Goal: Task Accomplishment & Management: Complete application form

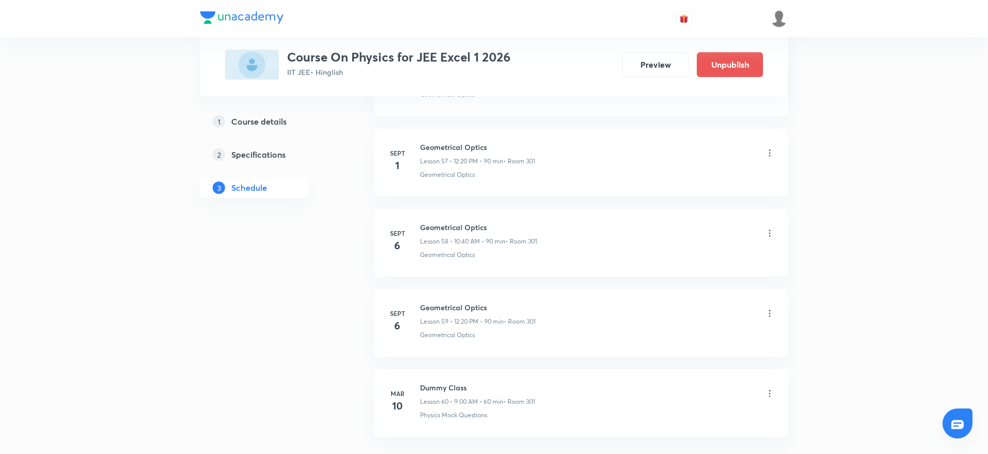
scroll to position [4708, 0]
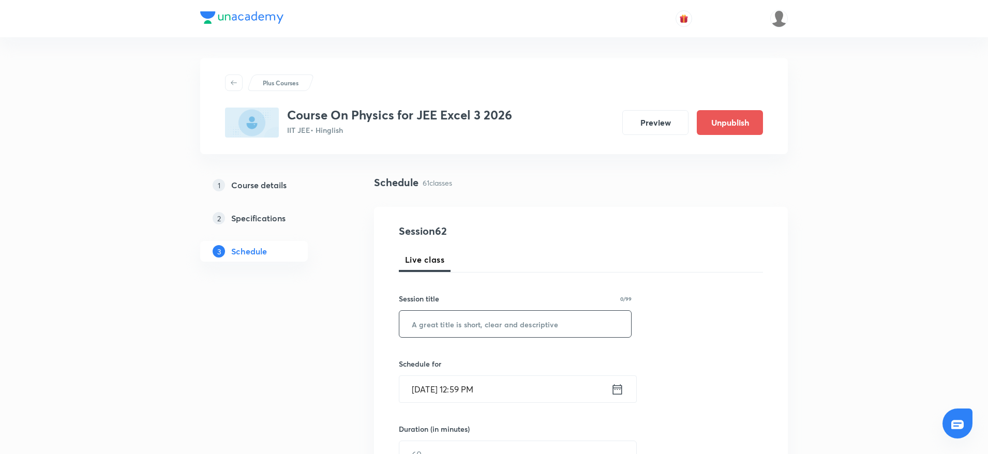
click at [501, 328] on input "text" at bounding box center [515, 324] width 232 height 26
paste input "Geometrical Optics"
type input "Geometrical Optics"
click at [491, 385] on input "[DATE] 12:59 PM" at bounding box center [504, 389] width 211 height 26
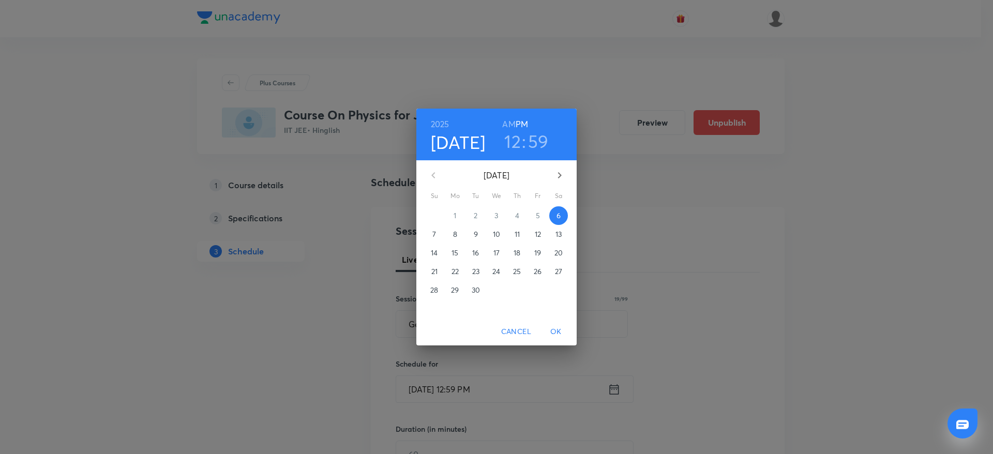
click at [513, 141] on h3 "12" at bounding box center [512, 141] width 17 height 22
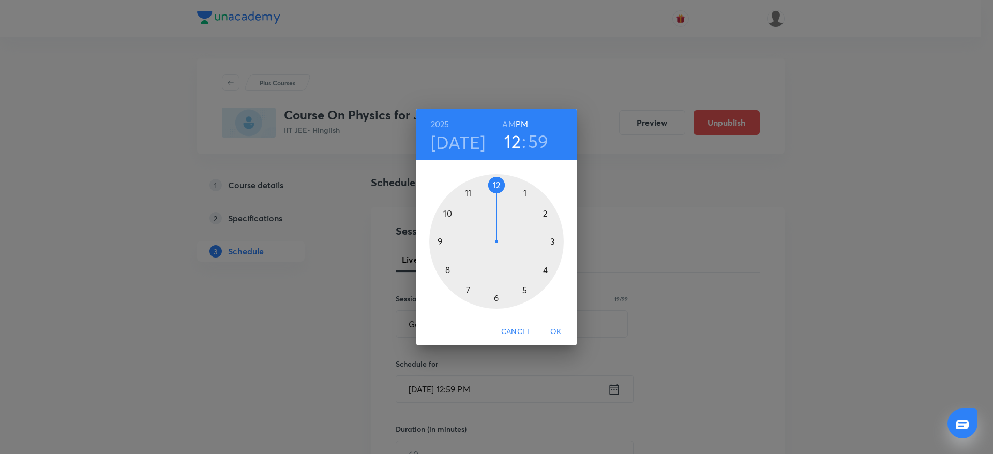
click at [550, 208] on div at bounding box center [496, 241] width 134 height 134
click at [554, 272] on div at bounding box center [496, 241] width 134 height 134
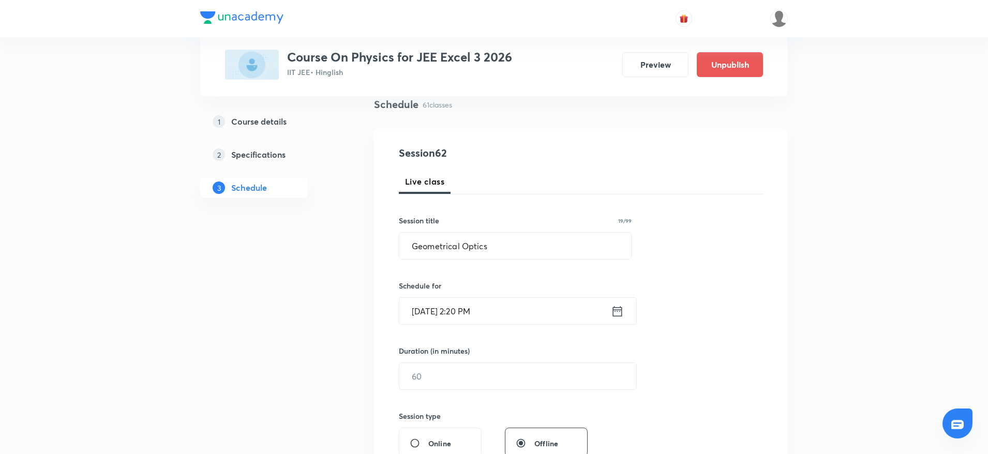
scroll to position [85, 0]
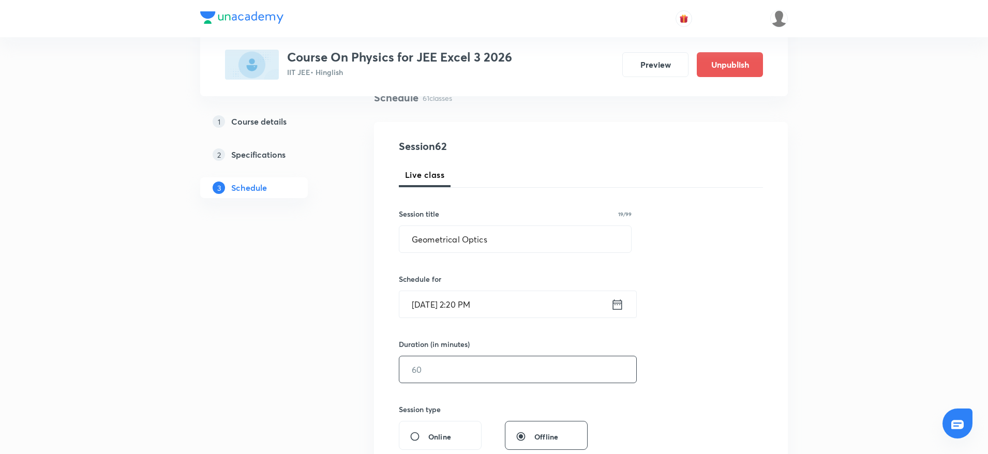
click at [484, 358] on input "text" at bounding box center [517, 369] width 237 height 26
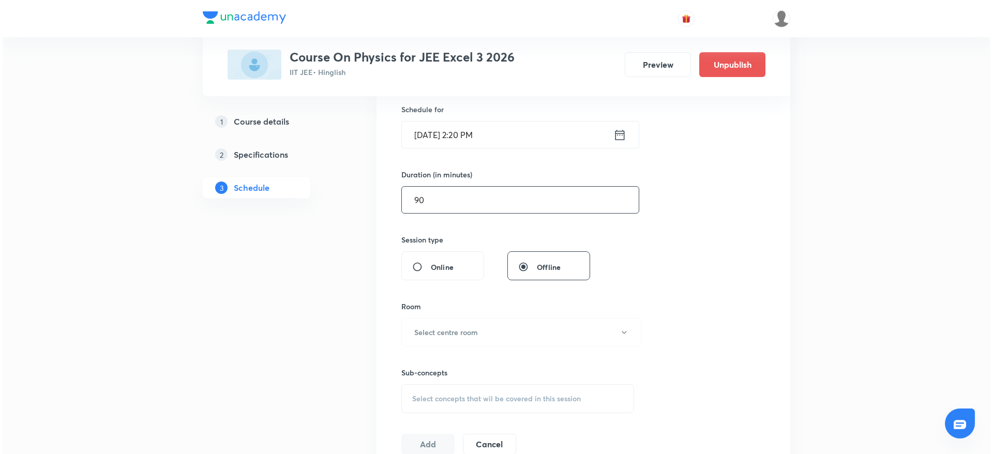
scroll to position [267, 0]
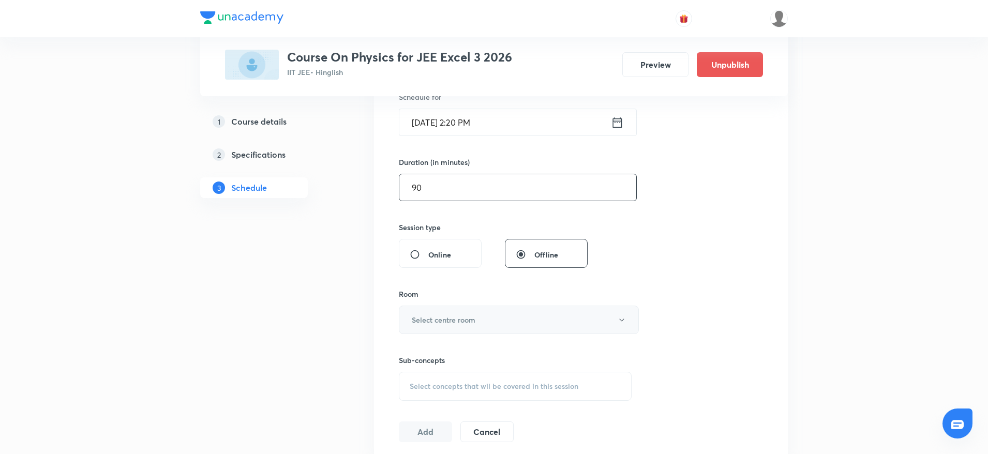
type input "90"
click at [565, 321] on button "Select centre room" at bounding box center [519, 320] width 240 height 28
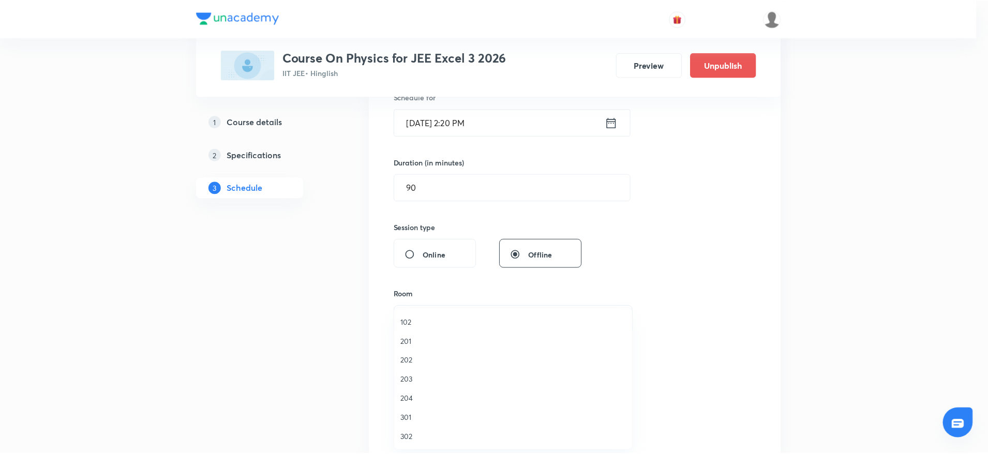
scroll to position [20, 0]
click at [421, 432] on span "303" at bounding box center [515, 436] width 226 height 11
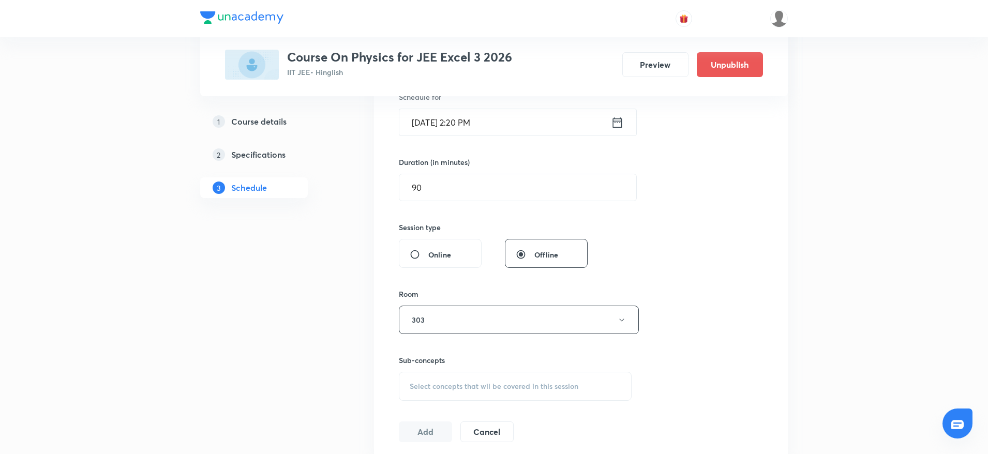
click at [443, 395] on div "Select concepts that wil be covered in this session" at bounding box center [515, 386] width 233 height 29
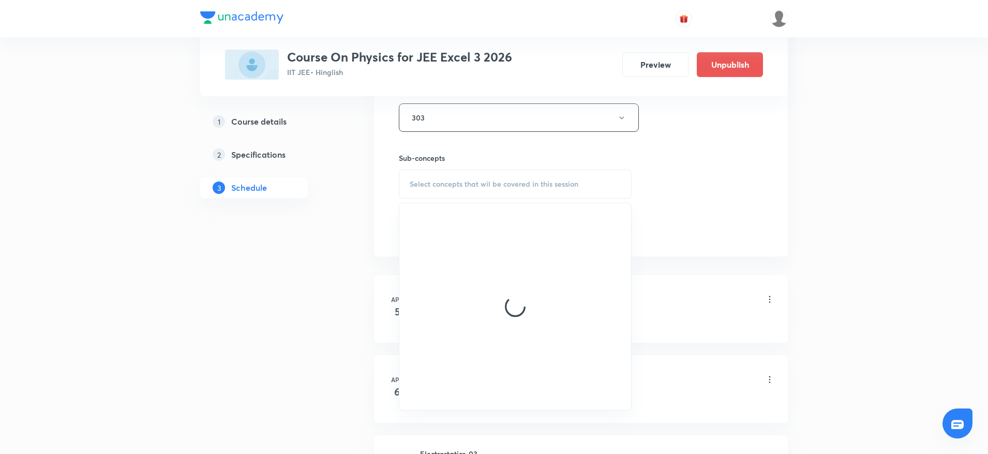
scroll to position [482, 0]
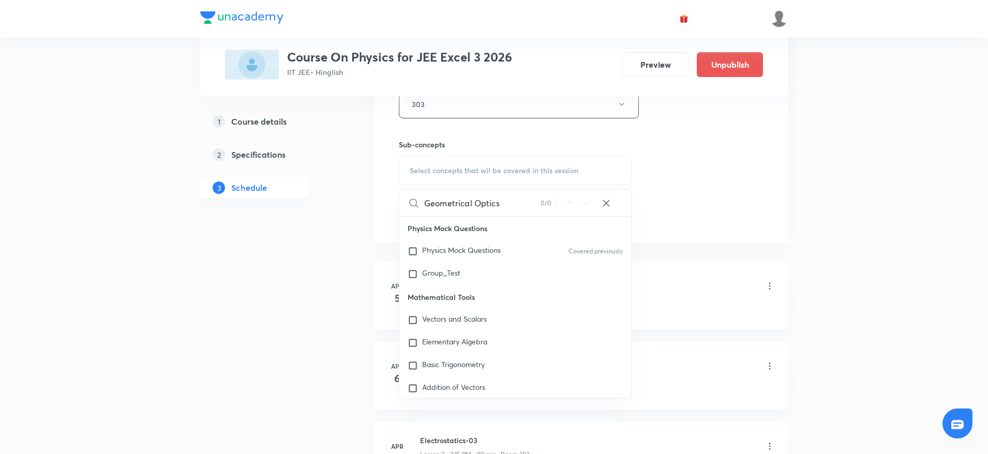
click at [502, 202] on input "Geometrical Optics" at bounding box center [482, 203] width 116 height 26
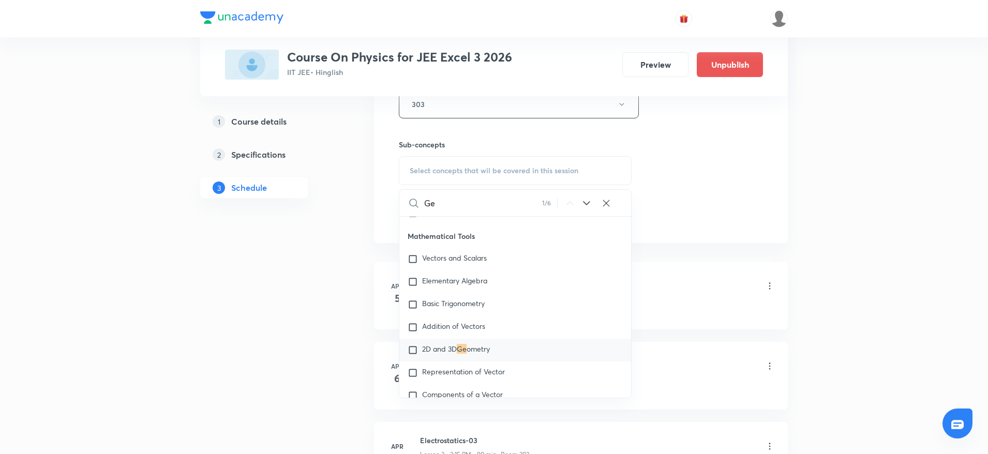
type input "G"
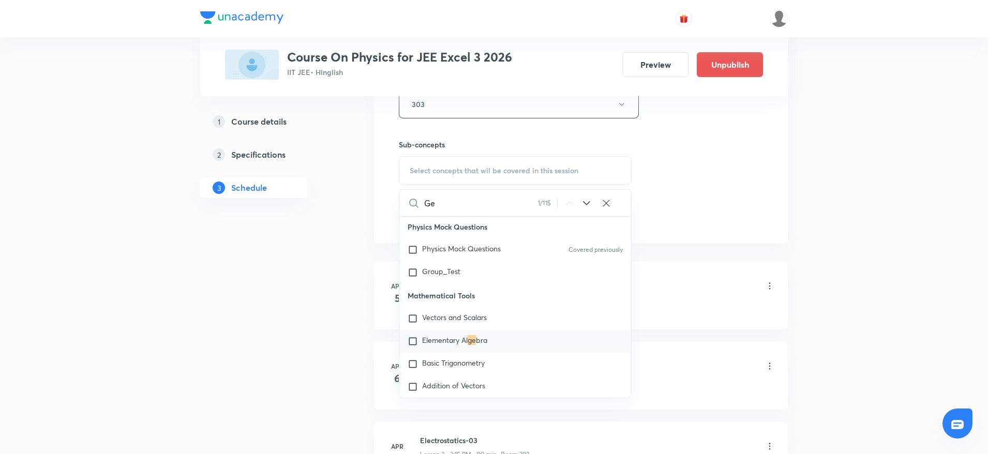
scroll to position [0, 0]
type input "G"
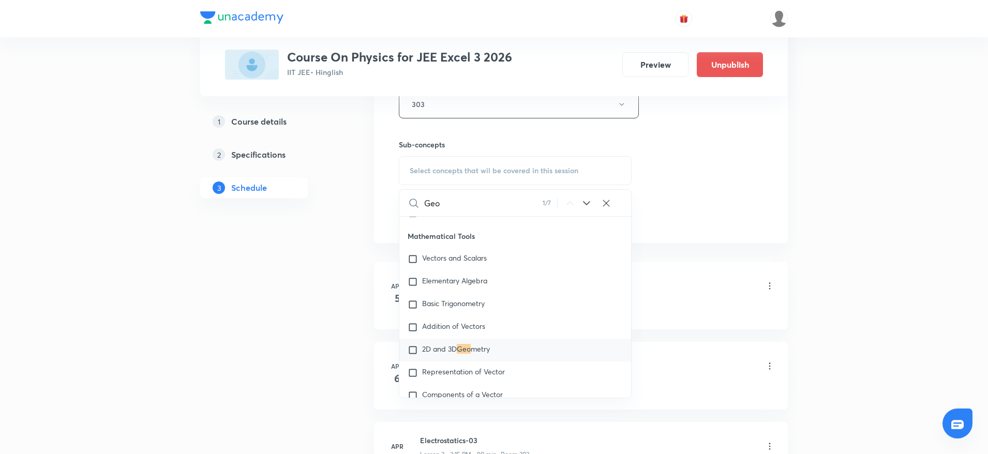
type input "Geo"
click at [608, 204] on icon at bounding box center [605, 203] width 7 height 7
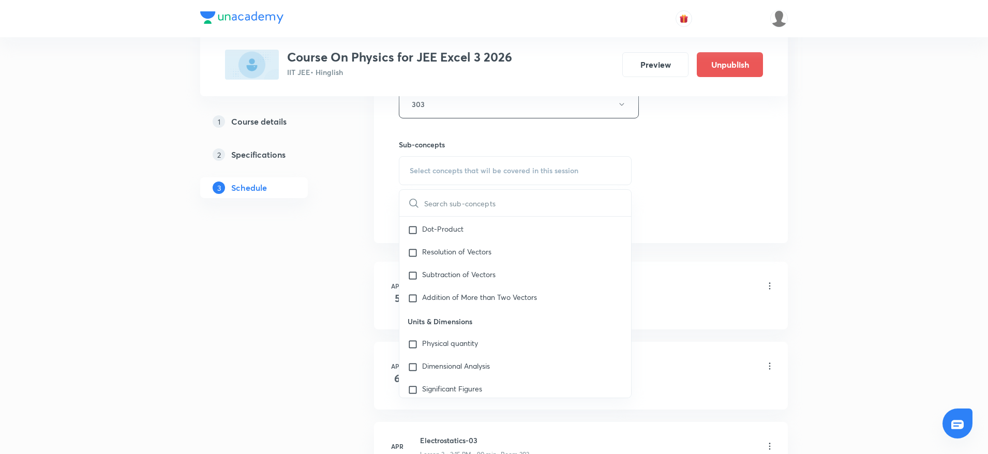
scroll to position [0, 0]
click at [444, 204] on input "text" at bounding box center [527, 203] width 207 height 26
paste input "Geometrical Optics"
click at [487, 204] on input "Geometrical Optics" at bounding box center [482, 203] width 116 height 26
click at [486, 204] on input "Geometrical Optics" at bounding box center [482, 203] width 116 height 26
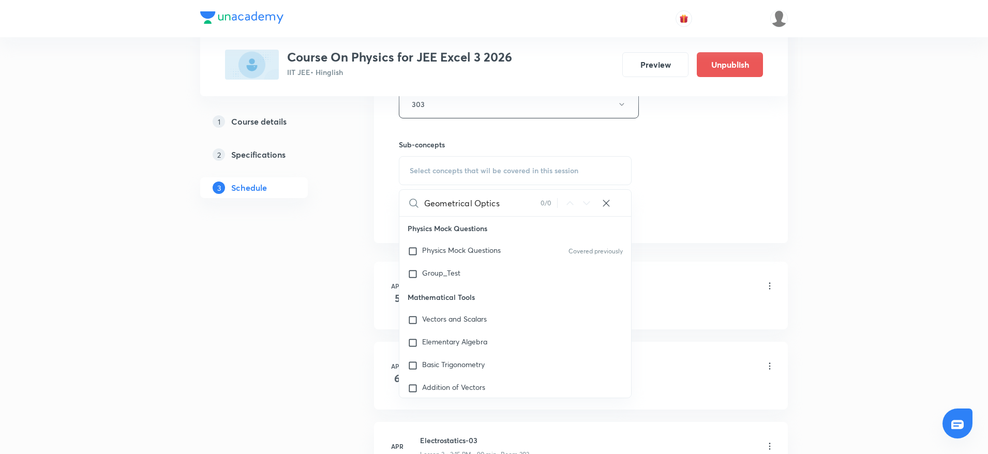
click at [477, 204] on input "Geometrical Optics" at bounding box center [482, 203] width 116 height 26
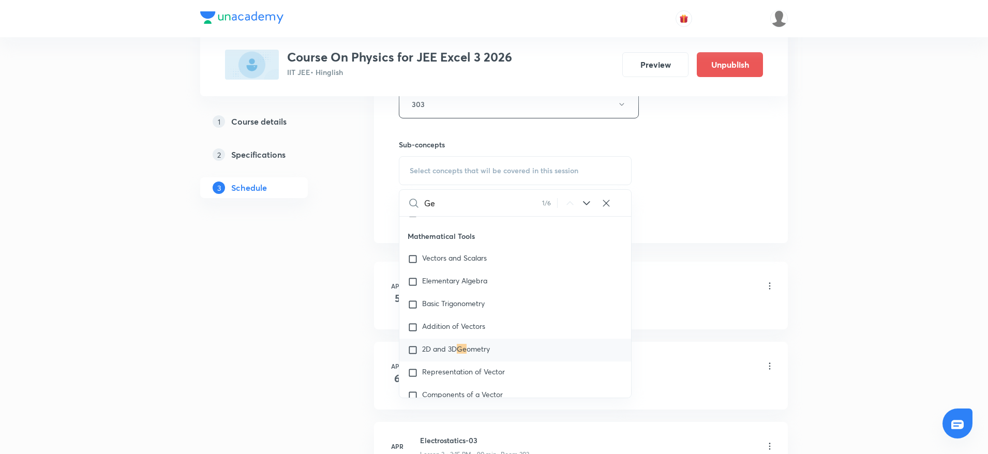
type input "G"
paste input "Geometrical Optics"
type input "Geometrical Optics"
click at [605, 202] on icon at bounding box center [605, 203] width 7 height 7
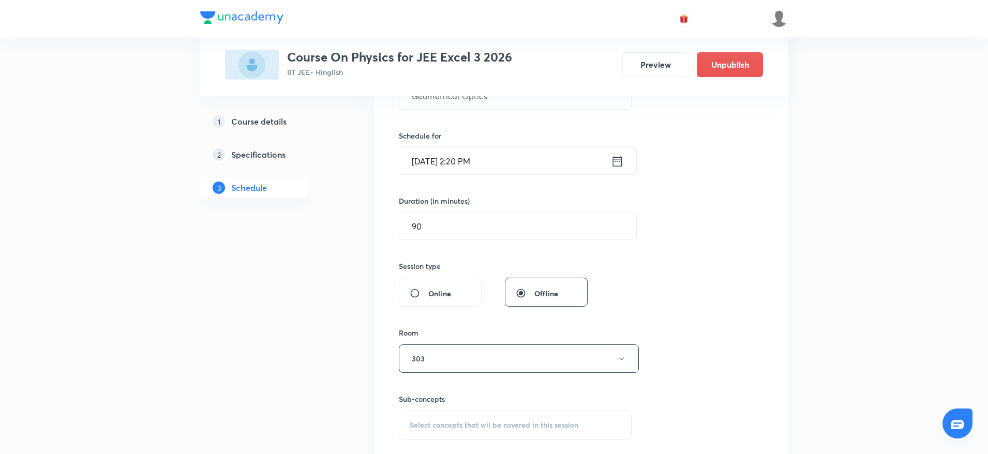
scroll to position [39, 0]
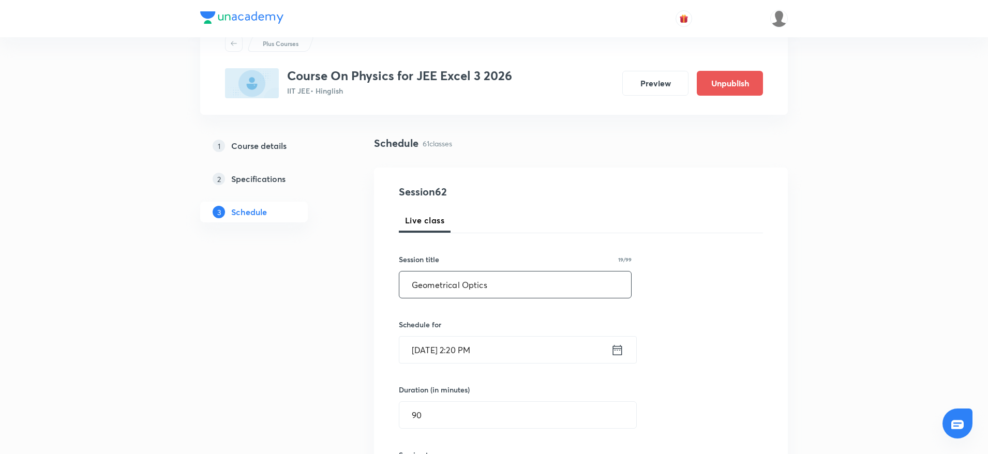
click at [417, 283] on input "Geometrical Optics" at bounding box center [515, 284] width 232 height 26
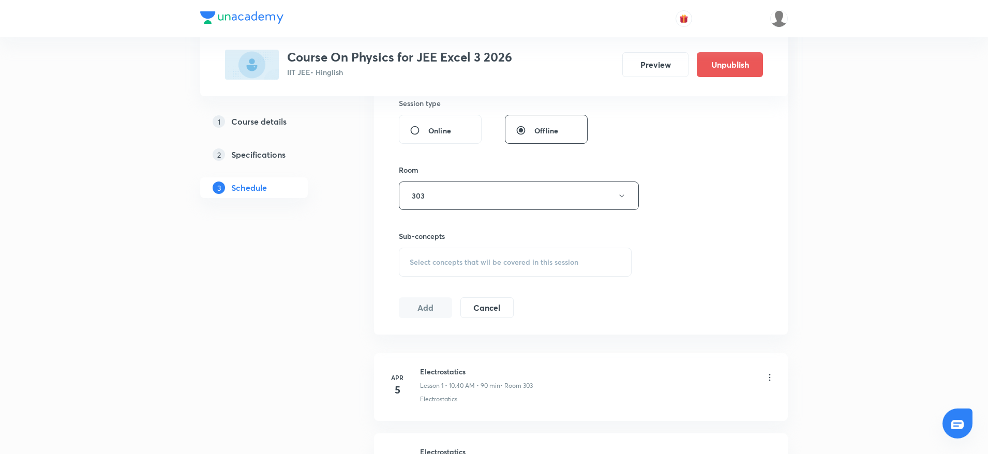
scroll to position [404, 0]
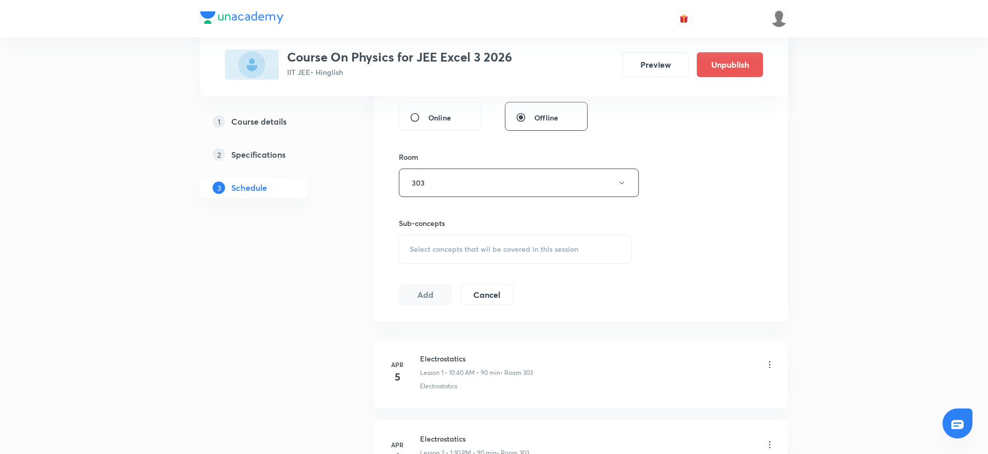
type input "Geometrical Optics"
click at [550, 270] on div "Session 62 Live class Session title 18/99 Geometrical Optics ​ Schedule for Sep…" at bounding box center [581, 63] width 364 height 486
click at [553, 251] on span "Select concepts that wil be covered in this session" at bounding box center [493, 249] width 169 height 8
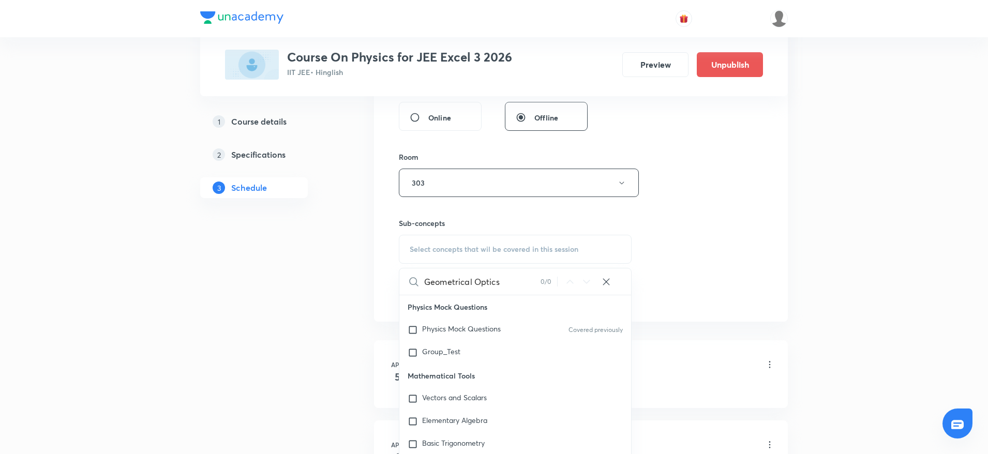
click at [489, 276] on input "Geometrical Optics" at bounding box center [482, 281] width 116 height 26
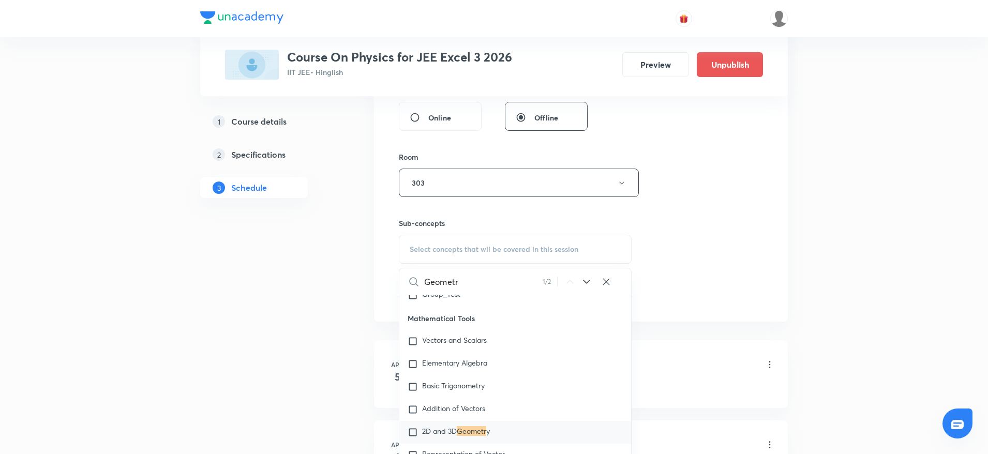
scroll to position [61, 0]
type input "Geomet"
click at [585, 283] on icon at bounding box center [586, 282] width 12 height 12
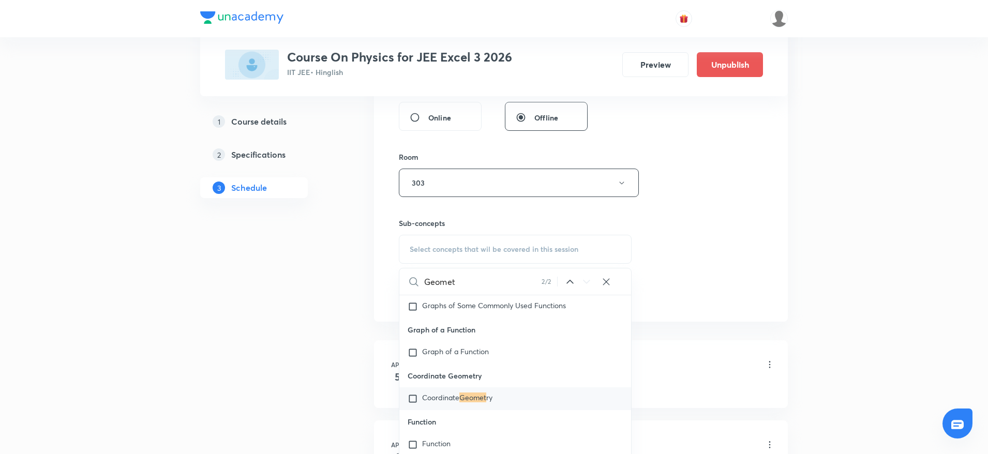
scroll to position [17391, 0]
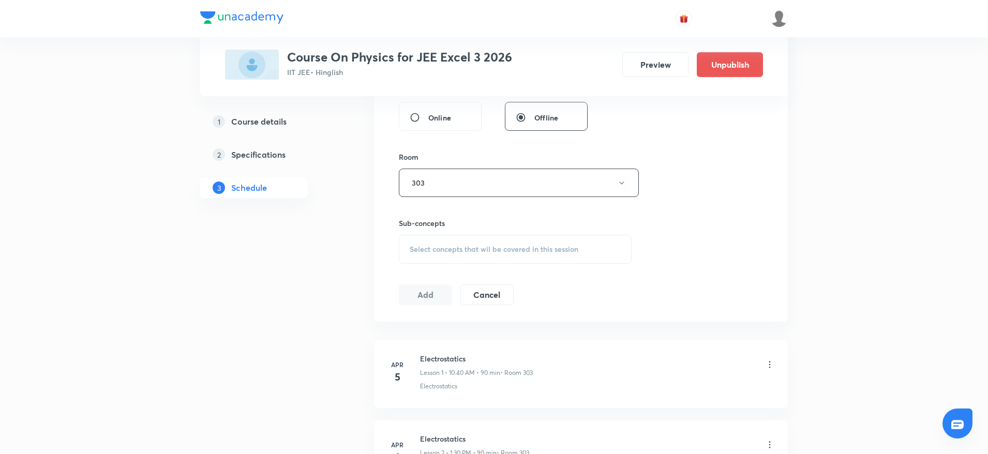
click at [264, 143] on div "1 Course details 2 Specifications 3 Schedule" at bounding box center [270, 160] width 141 height 99
click at [264, 144] on link "2 Specifications" at bounding box center [270, 154] width 141 height 21
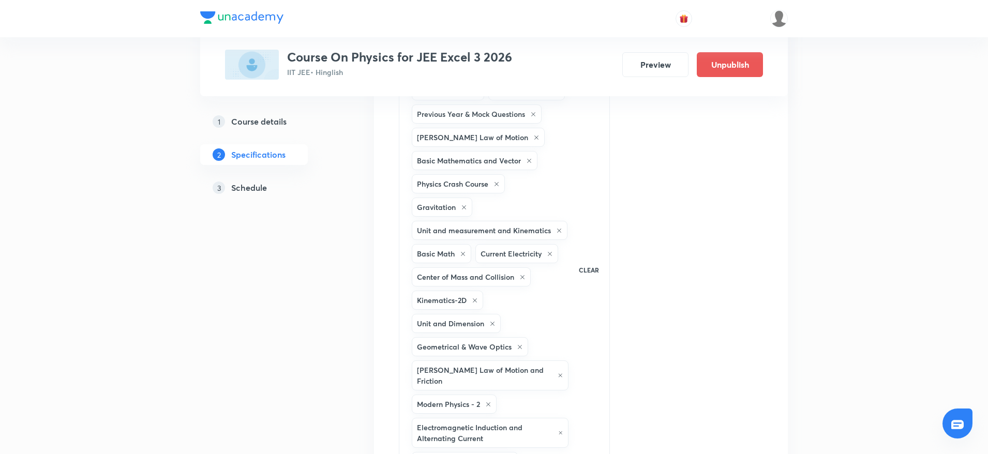
scroll to position [385, 0]
click at [255, 184] on h5 "Schedule" at bounding box center [249, 187] width 36 height 12
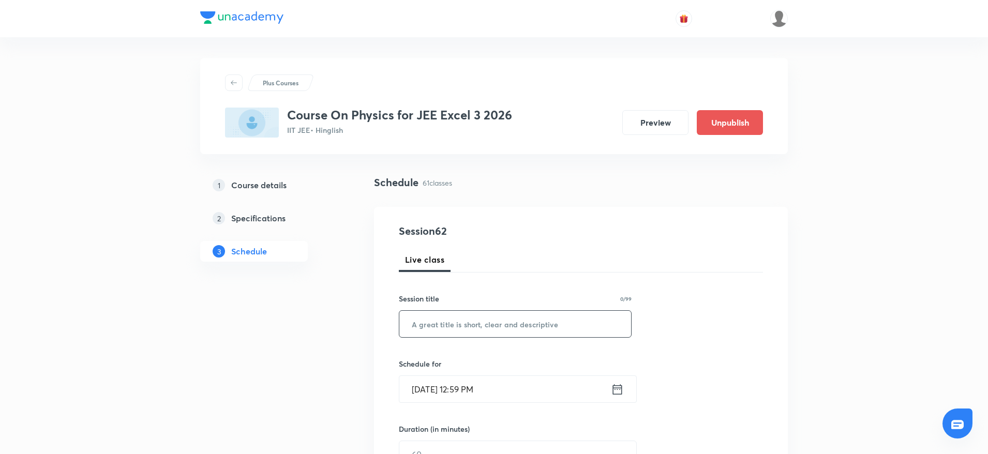
click at [530, 315] on input "text" at bounding box center [515, 324] width 232 height 26
paste input "Geometrical Optics"
type input "Geometrical Optics"
click at [471, 385] on input "Sept 6, 2025, 12:59 PM" at bounding box center [504, 389] width 211 height 26
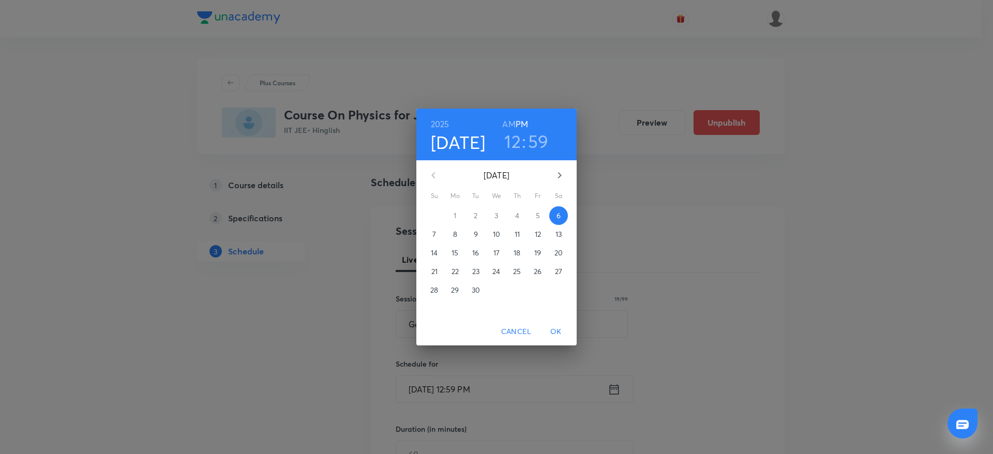
click at [518, 140] on h3 "12" at bounding box center [512, 141] width 17 height 22
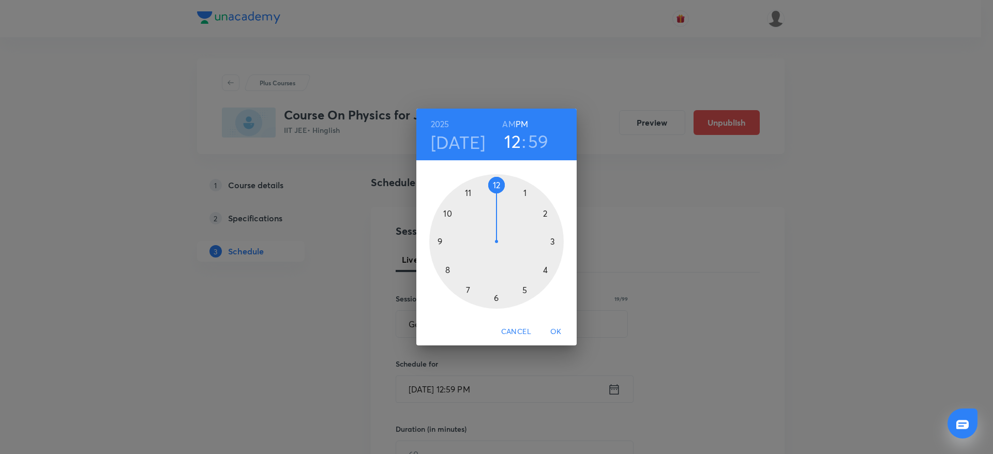
click at [554, 210] on div at bounding box center [496, 241] width 134 height 134
click at [551, 274] on div at bounding box center [496, 241] width 134 height 134
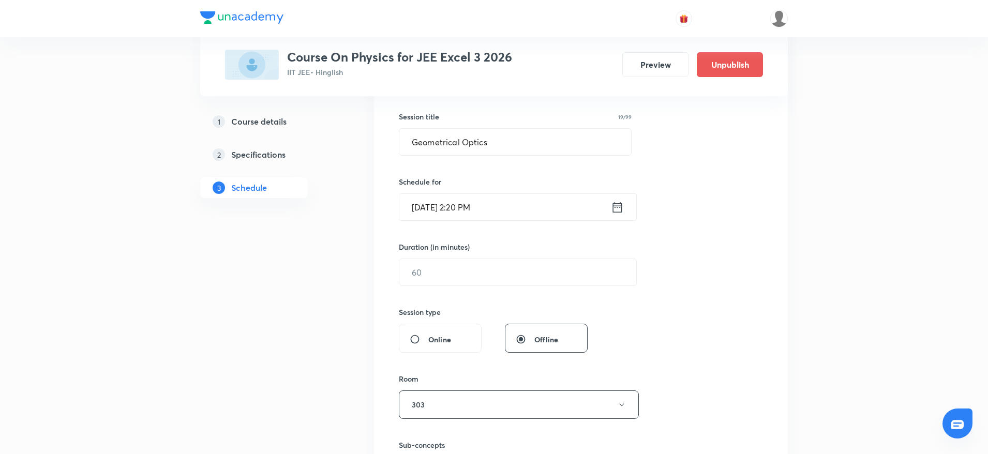
scroll to position [208, 0]
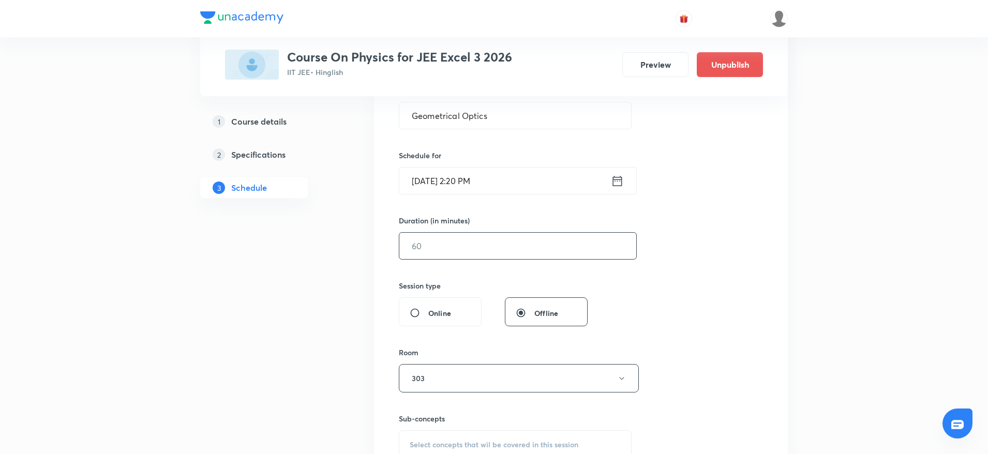
click at [488, 232] on div "​" at bounding box center [518, 245] width 238 height 27
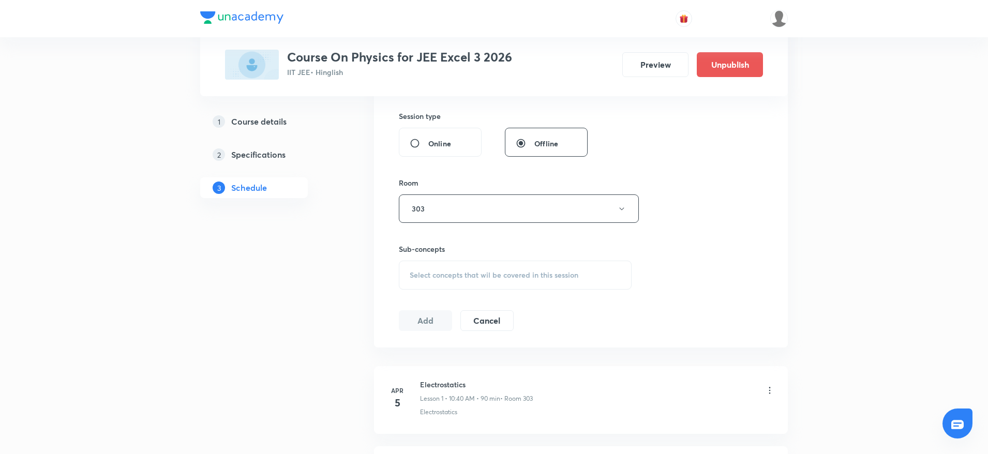
type input "90"
click at [519, 271] on span "Select concepts that wil be covered in this session" at bounding box center [493, 275] width 169 height 8
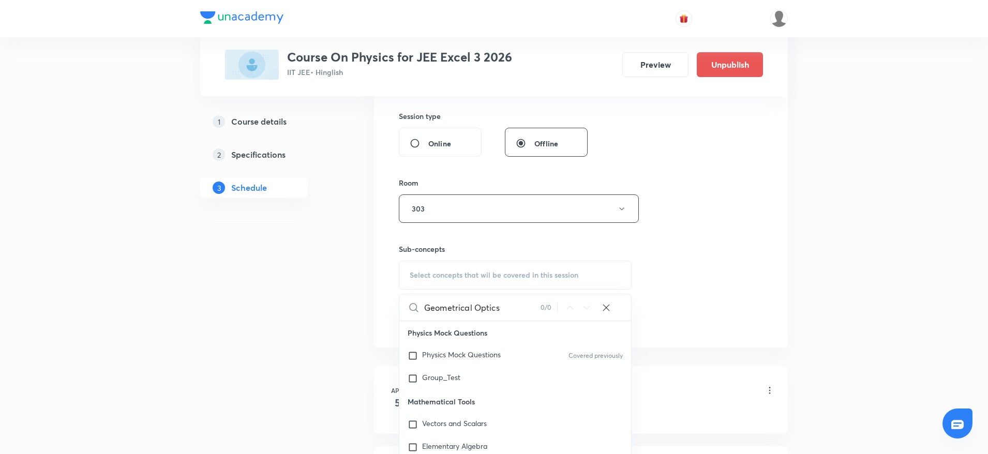
click at [484, 309] on input "Geometrical Optics" at bounding box center [482, 307] width 116 height 26
type input "G"
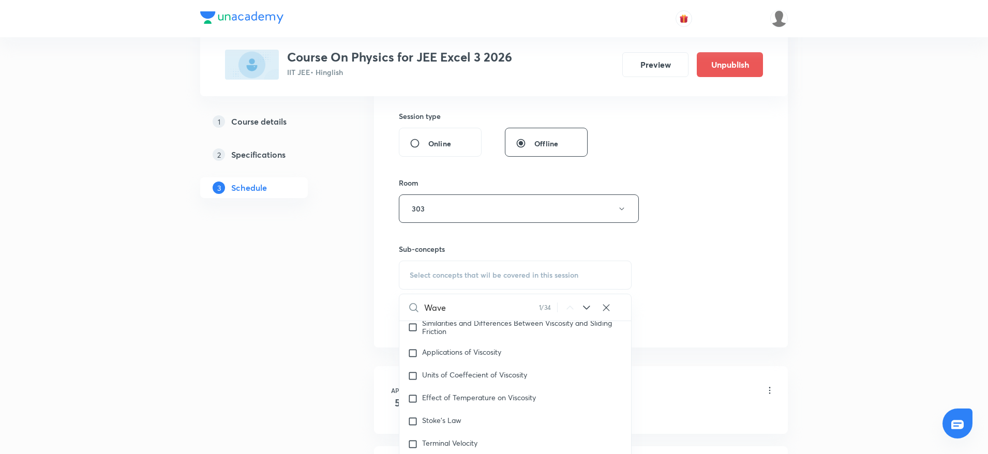
scroll to position [6111, 0]
type input "Wave"
click at [589, 301] on icon at bounding box center [586, 307] width 12 height 12
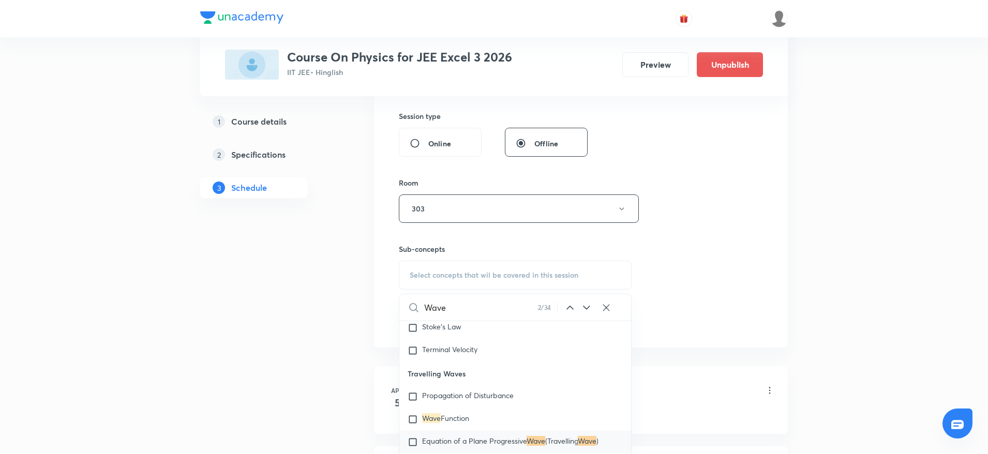
click at [589, 301] on icon at bounding box center [586, 307] width 12 height 12
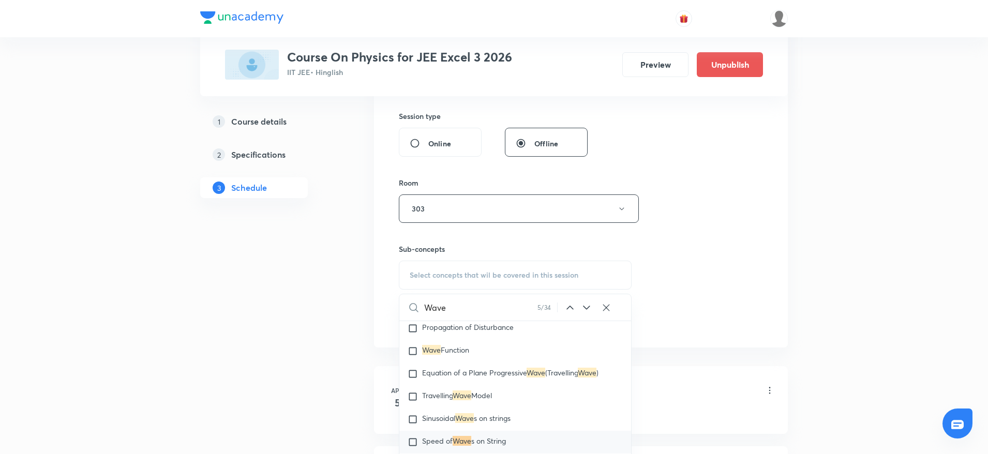
drag, startPoint x: 472, startPoint y: 310, endPoint x: 313, endPoint y: 315, distance: 158.8
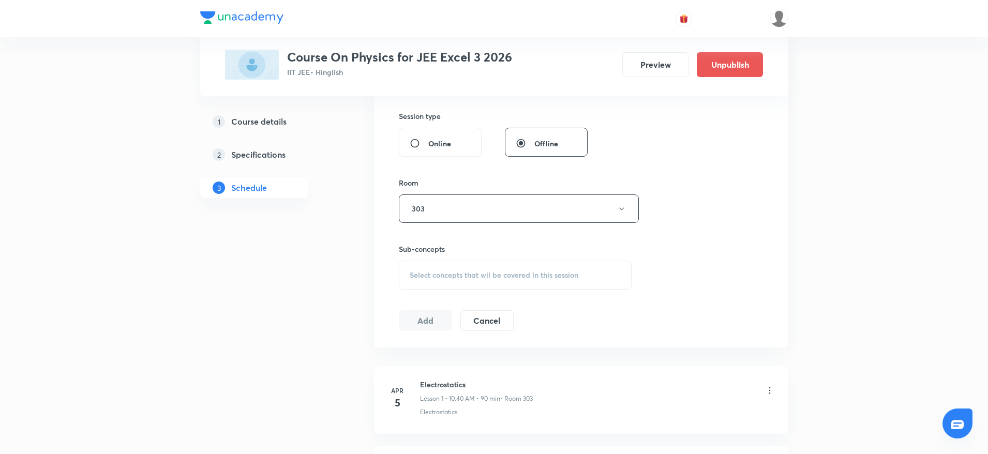
click at [461, 275] on span "Select concepts that wil be covered in this session" at bounding box center [493, 275] width 169 height 8
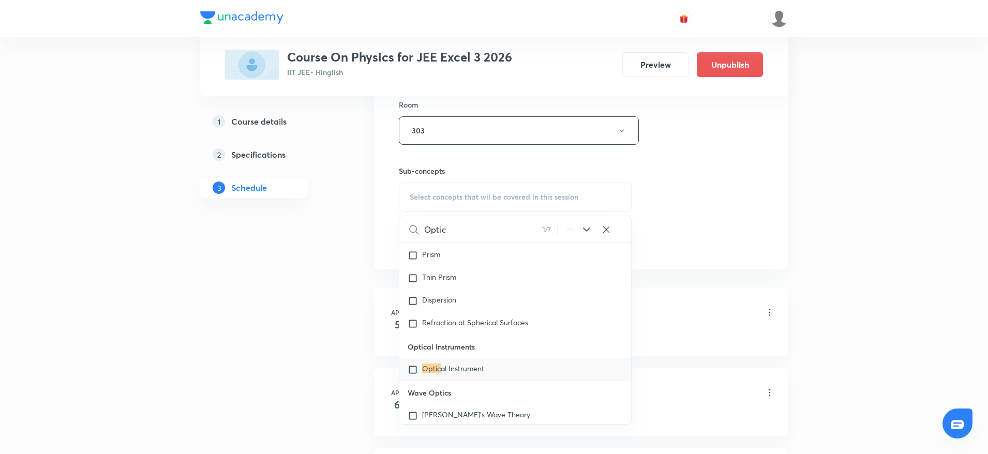
type input "Optic"
click at [583, 223] on icon at bounding box center [586, 229] width 12 height 12
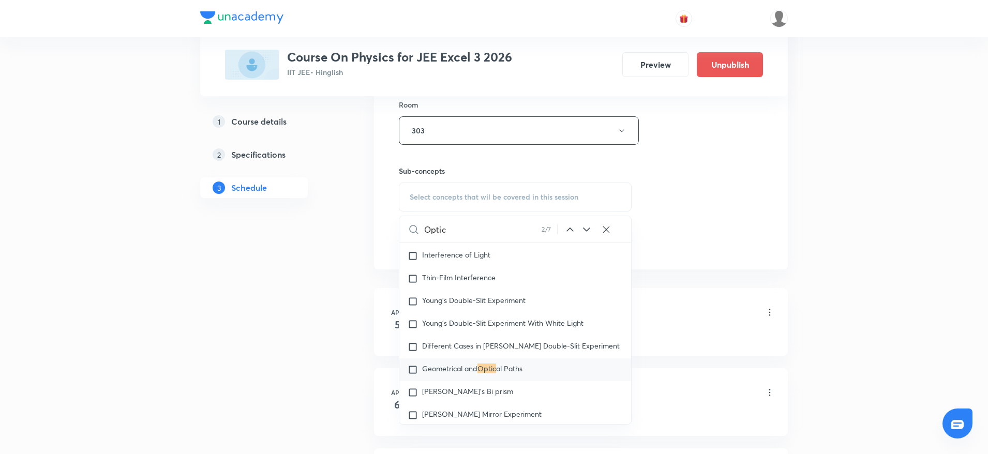
click at [582, 223] on icon at bounding box center [586, 229] width 12 height 12
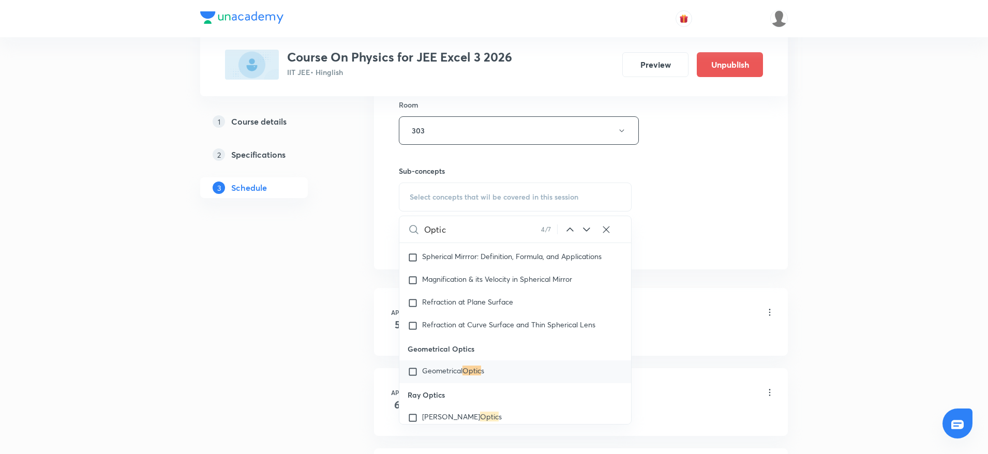
scroll to position [8615, 0]
click at [484, 374] on span "s" at bounding box center [482, 369] width 3 height 10
checkbox input "true"
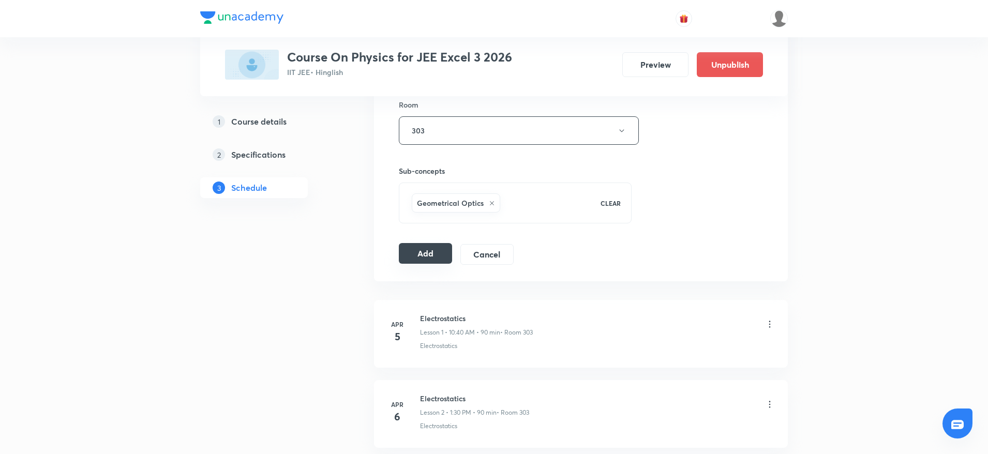
click at [410, 253] on button "Add" at bounding box center [425, 253] width 53 height 21
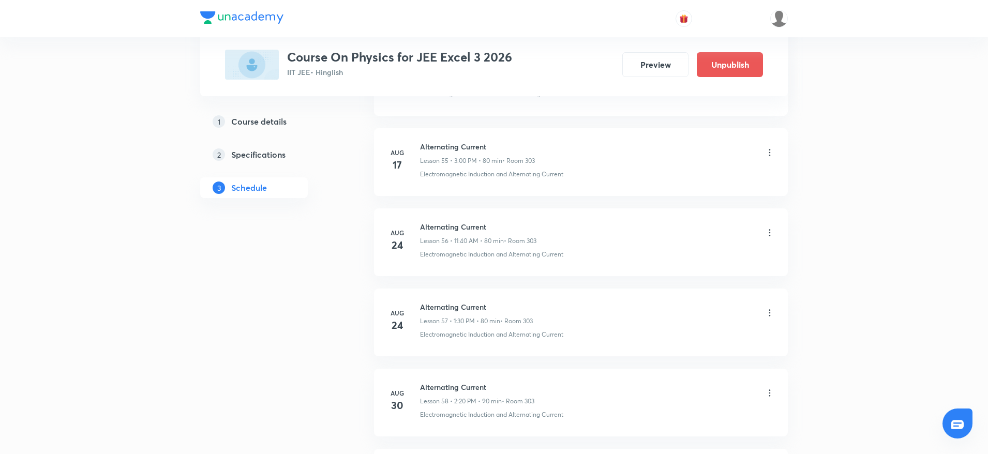
scroll to position [4868, 0]
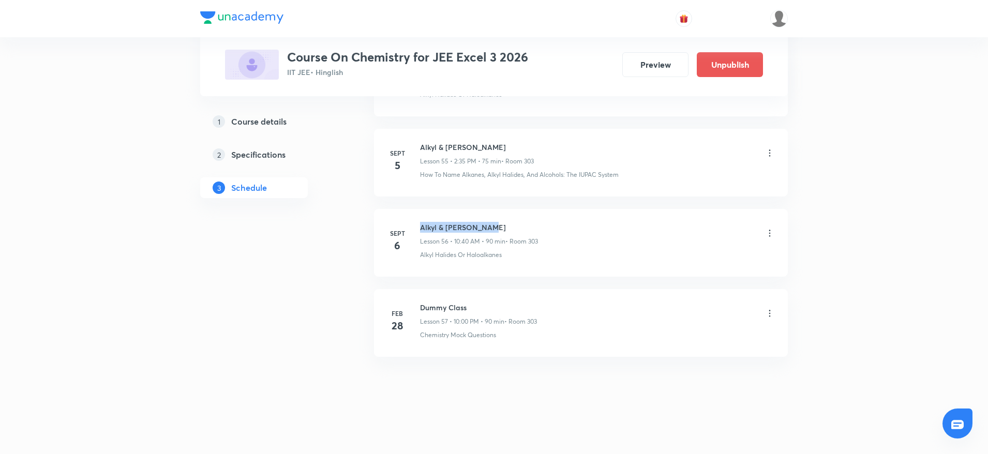
drag, startPoint x: 417, startPoint y: 224, endPoint x: 504, endPoint y: 223, distance: 87.4
click at [504, 223] on div "Sept 6 Alkyl & Aryl Halide Lesson 56 • 10:40 AM • 90 min • Room 303 Alkyl Halid…" at bounding box center [581, 241] width 388 height 38
copy h6 "Alkyl & Aryl Halide"
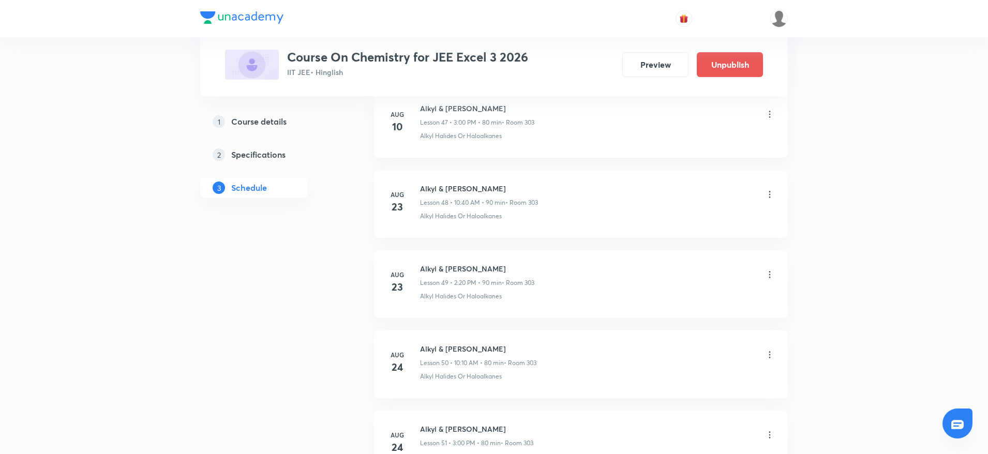
scroll to position [4943, 0]
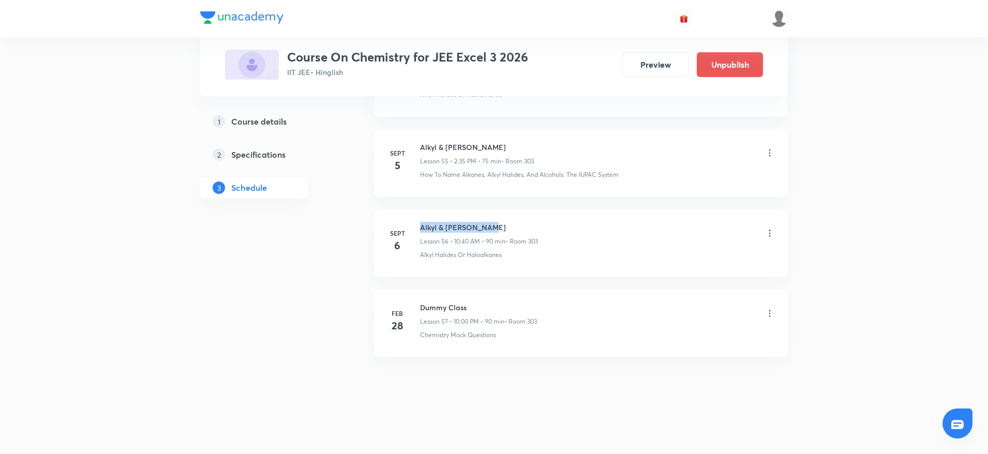
drag, startPoint x: 416, startPoint y: 217, endPoint x: 530, endPoint y: 216, distance: 114.3
click at [530, 216] on li "Sept 6 Alkyl & Aryl Halide Lesson 56 • 10:40 AM • 90 min • Room 303 Alkyl Halid…" at bounding box center [581, 243] width 414 height 68
copy h6 "Alkyl & Aryl Halide"
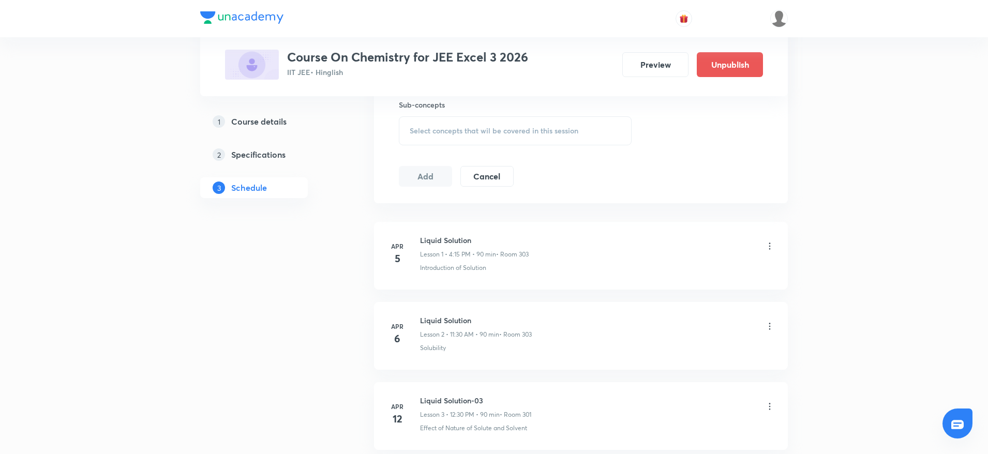
scroll to position [0, 0]
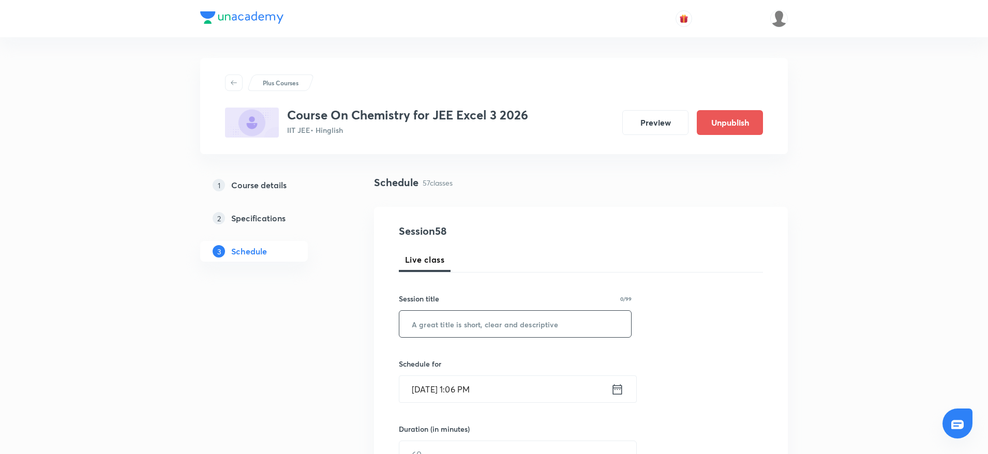
click at [491, 330] on input "text" at bounding box center [515, 324] width 232 height 26
paste input "Alkyl & Aryl Halide"
type input "Alkyl & Aryl Halide"
click at [459, 391] on input "Sept 6, 2025, 1:06 PM" at bounding box center [504, 389] width 211 height 26
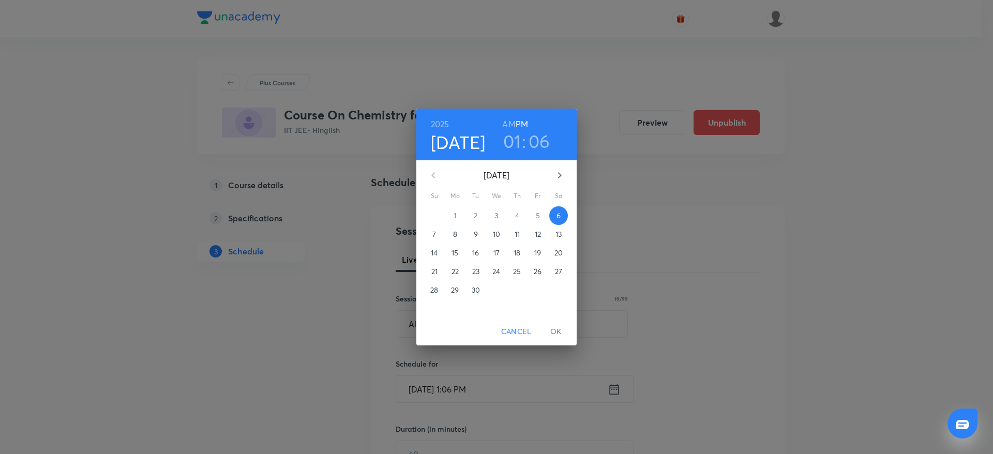
click at [506, 148] on h3 "01" at bounding box center [512, 141] width 18 height 22
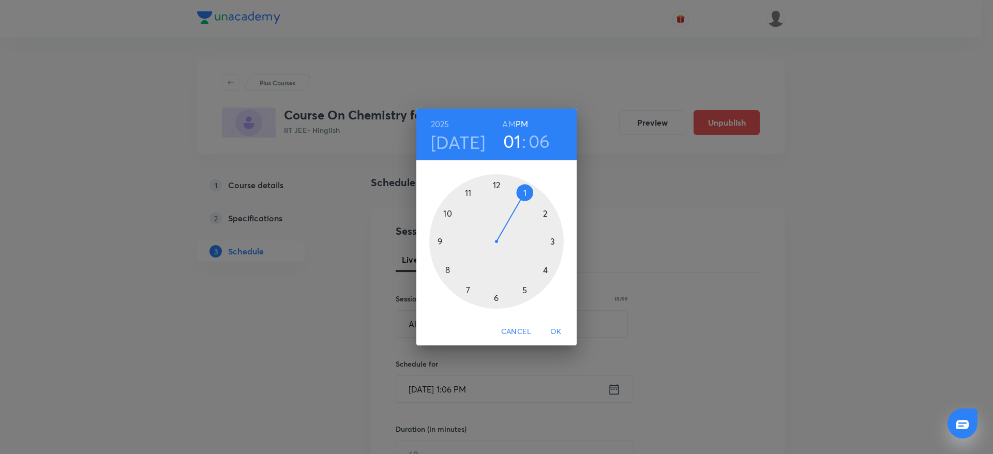
click at [550, 275] on div at bounding box center [496, 241] width 134 height 134
click at [562, 240] on div at bounding box center [496, 241] width 134 height 134
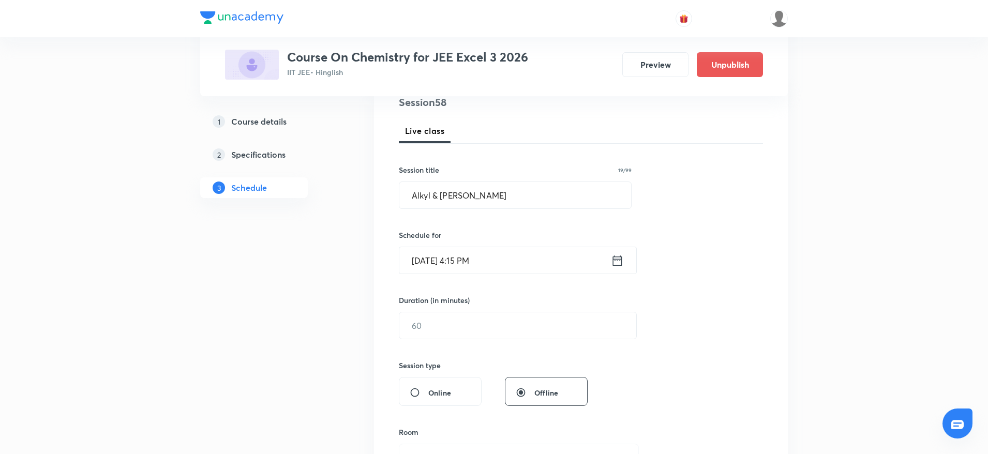
scroll to position [184, 0]
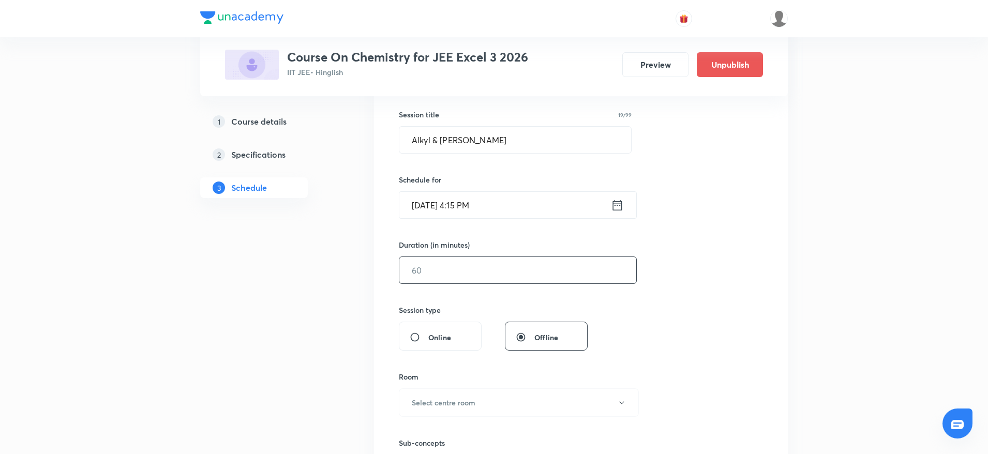
click at [493, 270] on input "text" at bounding box center [517, 270] width 237 height 26
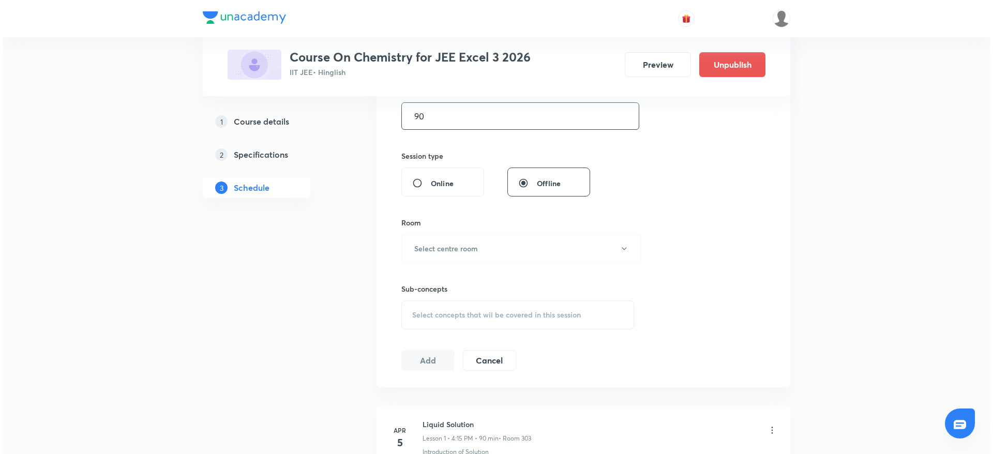
scroll to position [350, 0]
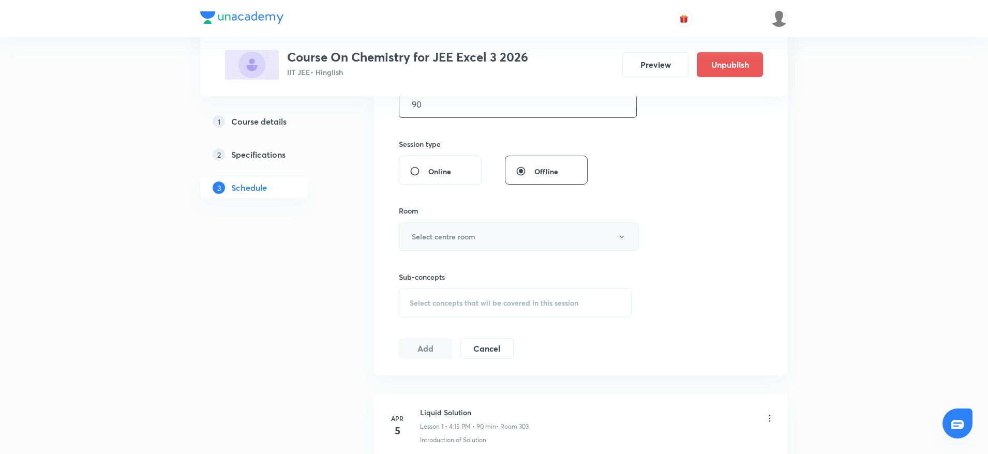
type input "90"
click at [458, 237] on h6 "Select centre room" at bounding box center [444, 236] width 64 height 11
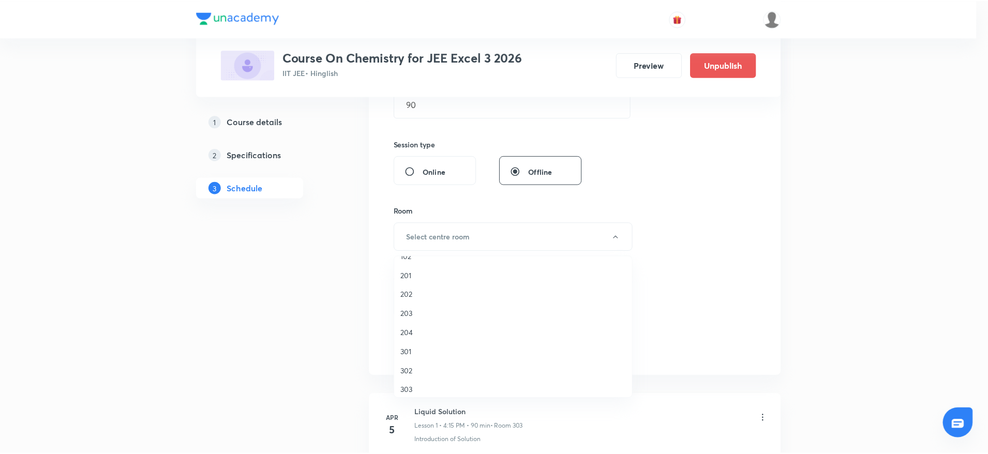
scroll to position [20, 0]
click at [413, 381] on span "303" at bounding box center [515, 384] width 226 height 11
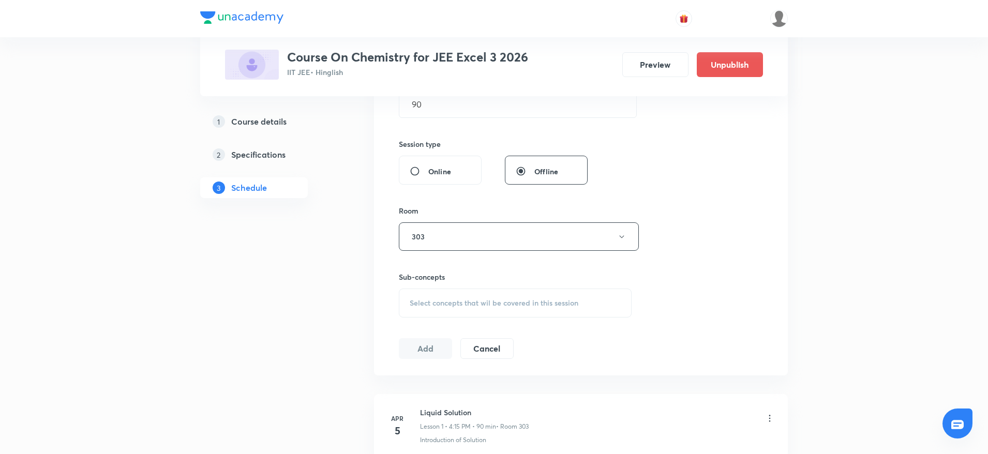
click at [456, 304] on span "Select concepts that wil be covered in this session" at bounding box center [493, 303] width 169 height 8
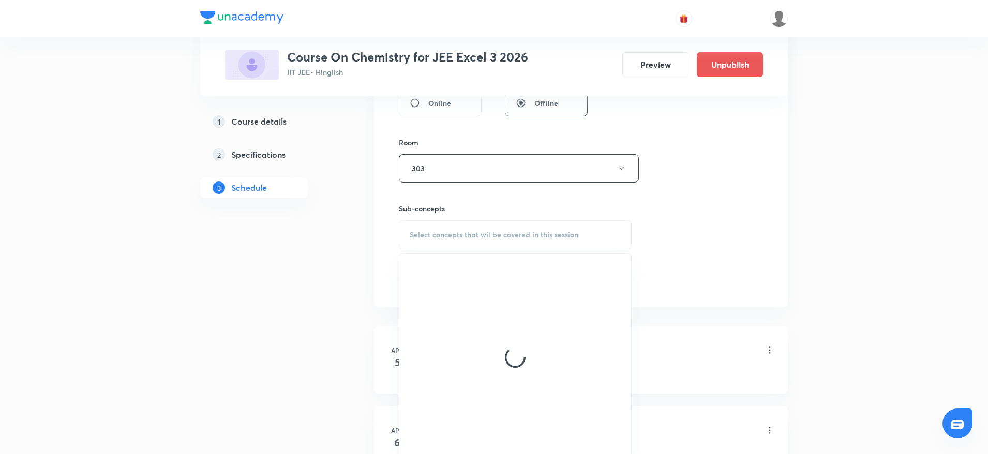
scroll to position [430, 0]
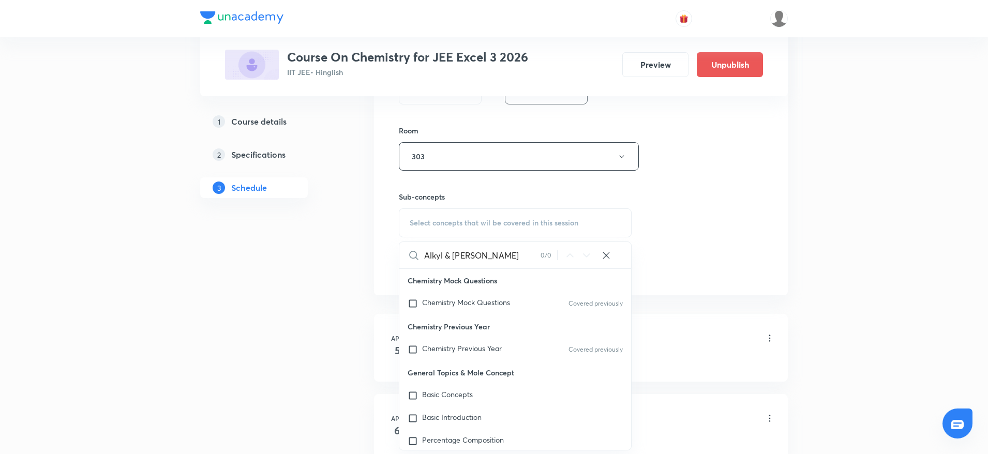
drag, startPoint x: 444, startPoint y: 252, endPoint x: 502, endPoint y: 250, distance: 57.4
click at [502, 250] on input "Alkyl & Aryl Halide" at bounding box center [482, 255] width 116 height 26
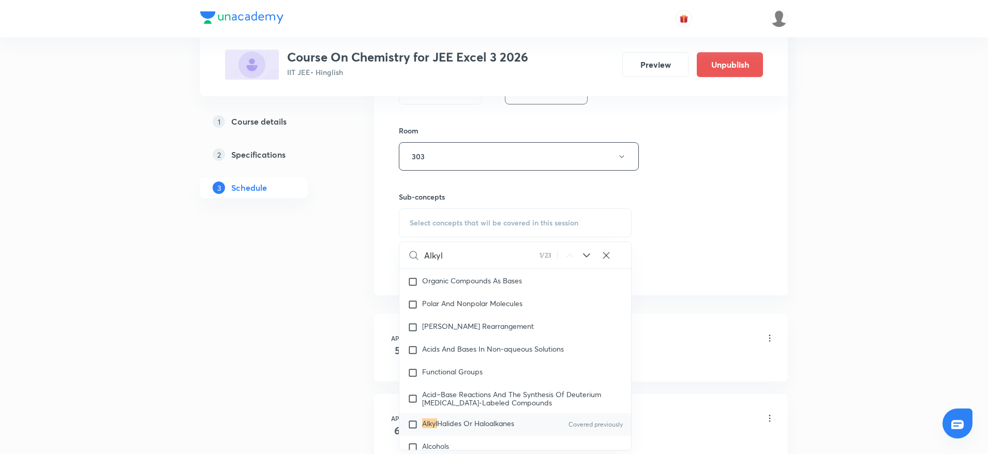
scroll to position [18276, 0]
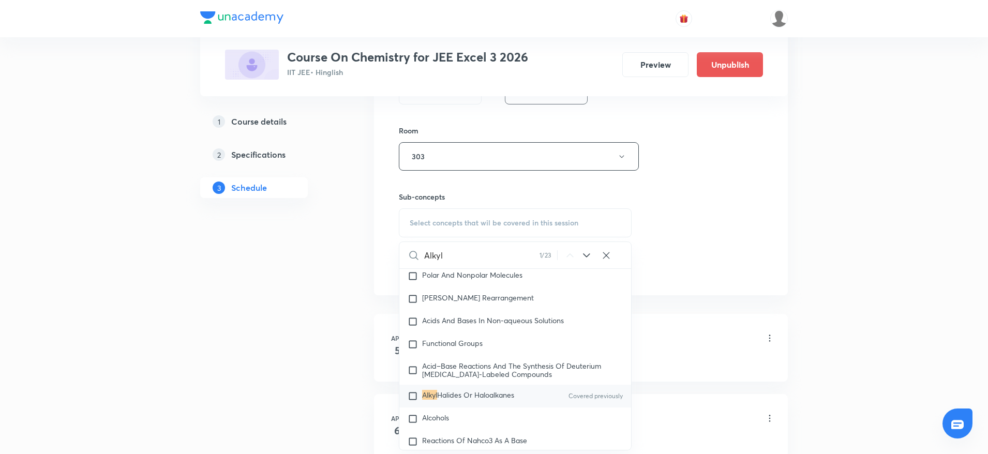
type input "Alkyl"
click at [470, 400] on span "Halides Or Haloalkanes" at bounding box center [475, 395] width 77 height 10
checkbox input "true"
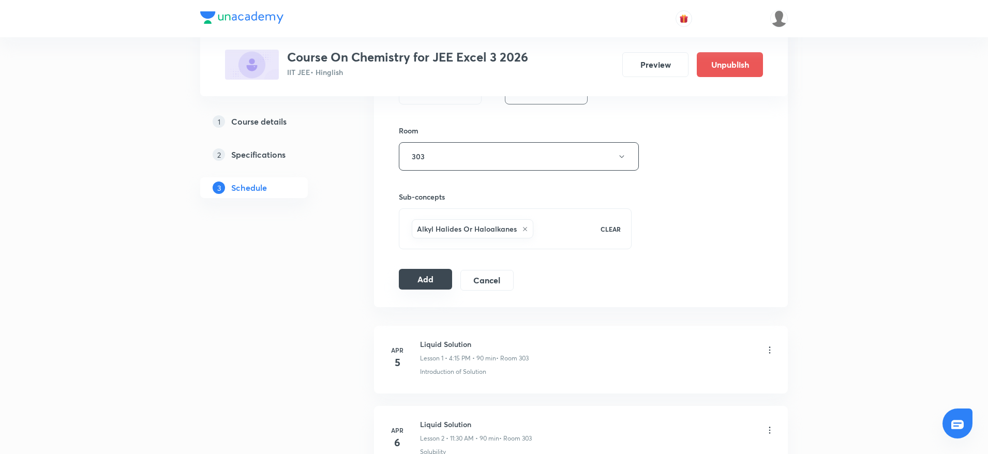
click at [429, 283] on button "Add" at bounding box center [425, 279] width 53 height 21
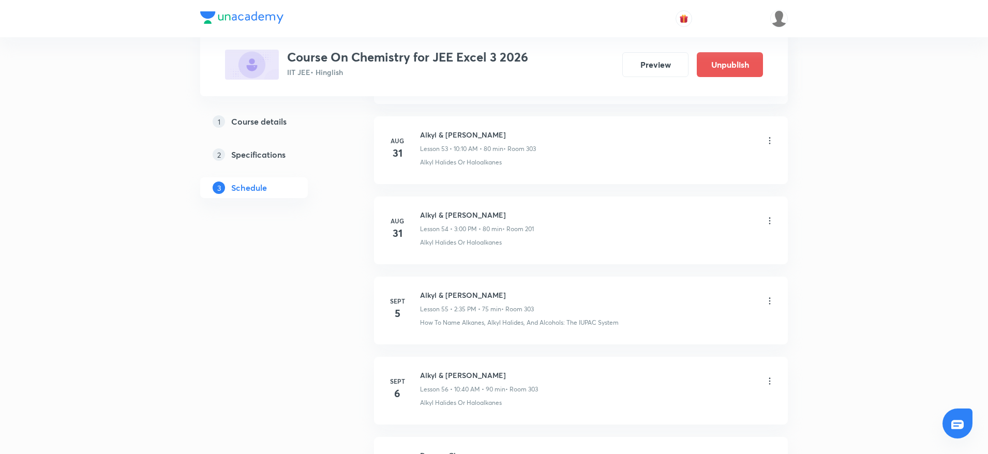
scroll to position [4548, 0]
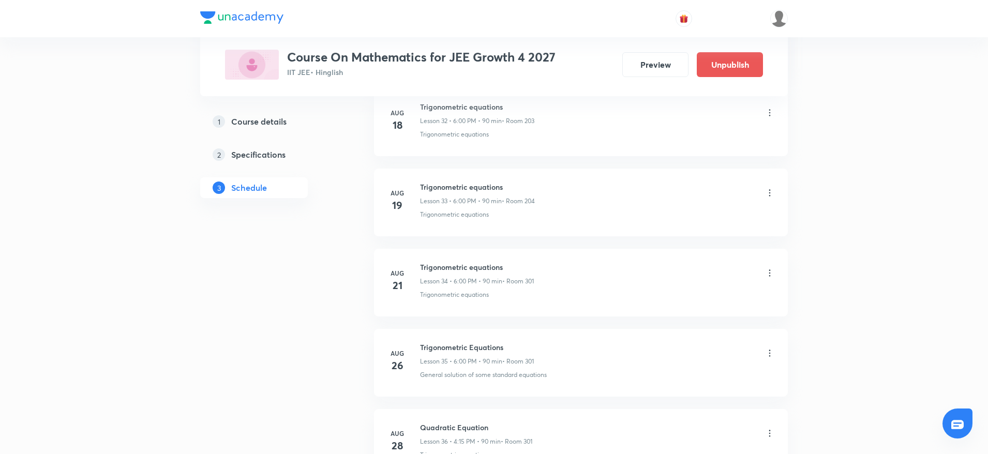
scroll to position [3500, 0]
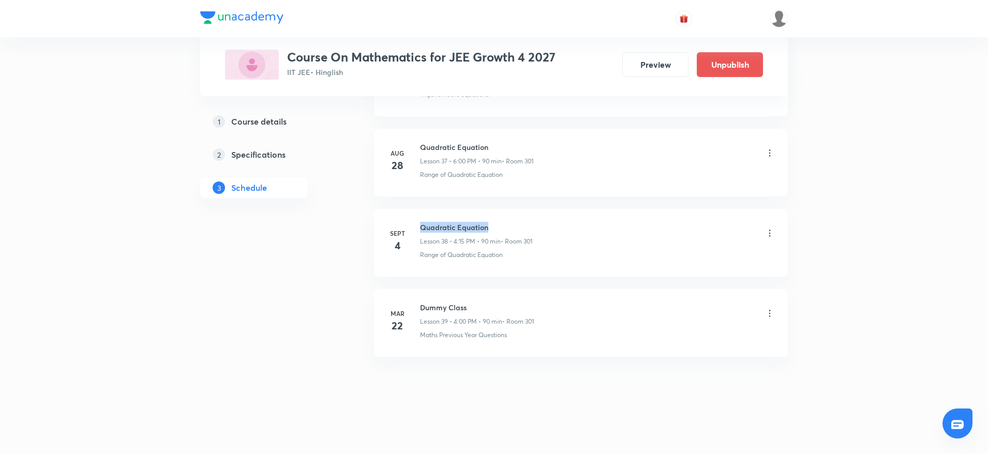
drag, startPoint x: 420, startPoint y: 215, endPoint x: 526, endPoint y: 200, distance: 107.6
copy h6 "Quadratic Equation"
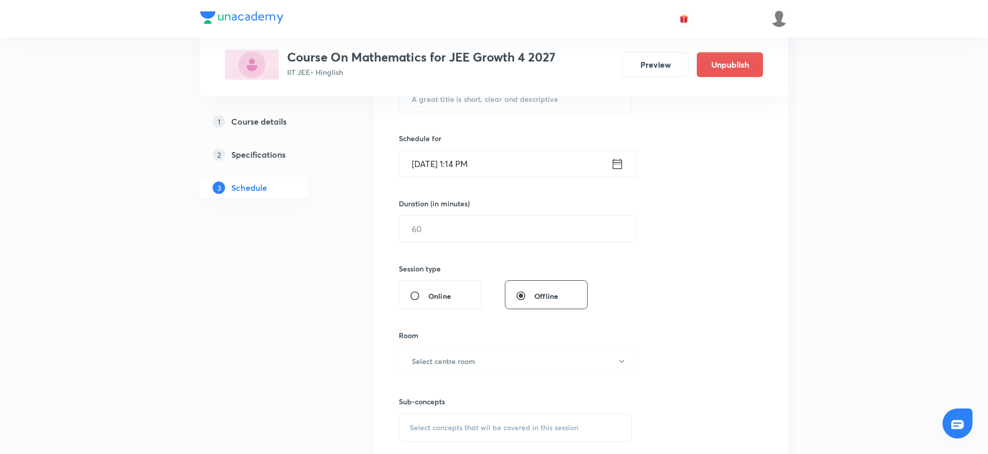
scroll to position [0, 0]
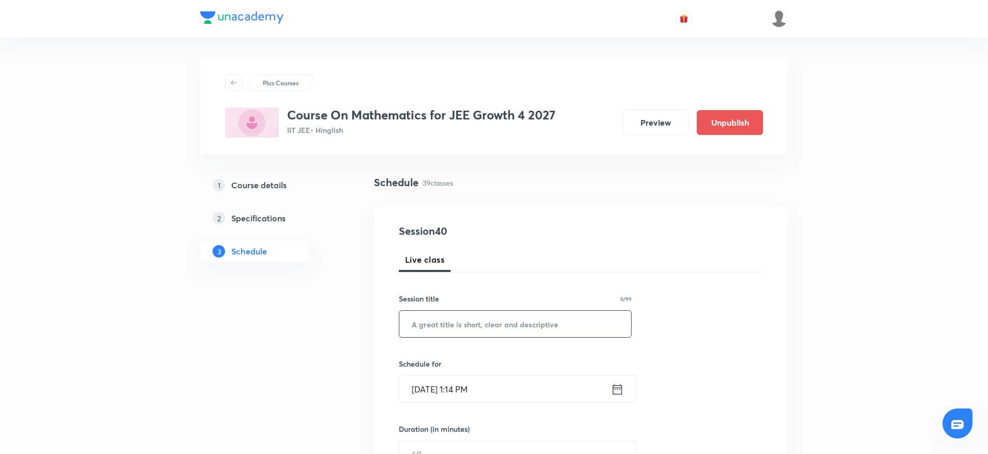
click at [524, 316] on input "text" at bounding box center [515, 324] width 232 height 26
paste input "Quadratic Equation"
type input "Quadratic Equation"
click at [465, 386] on input "Sept 6, 2025, 1:14 PM" at bounding box center [504, 389] width 211 height 26
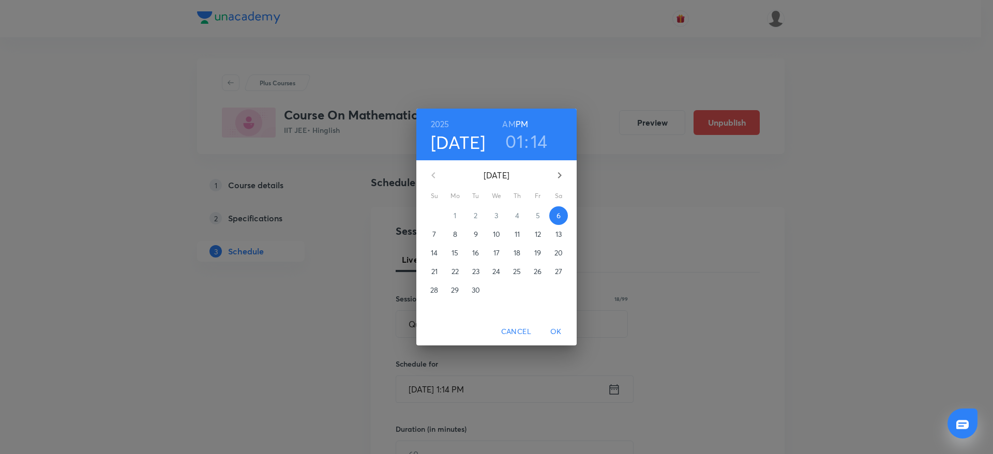
click at [512, 140] on h3 "01" at bounding box center [514, 141] width 18 height 22
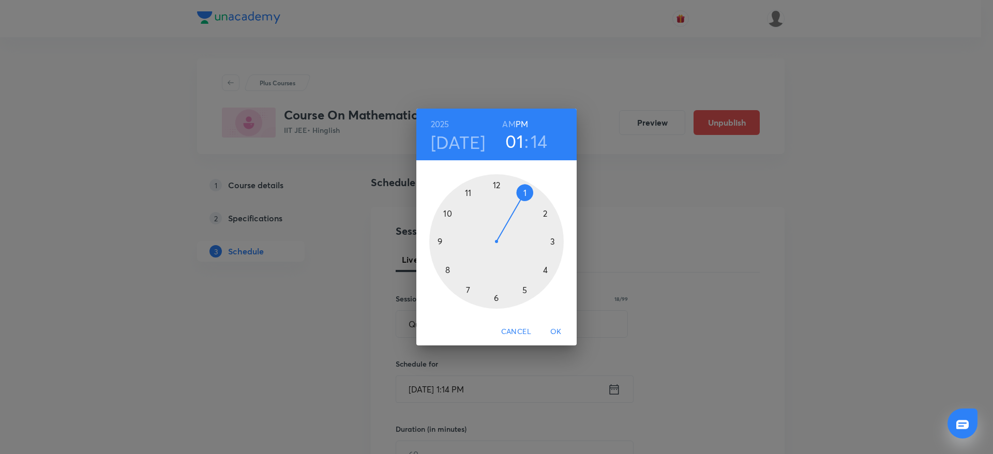
click at [551, 275] on div at bounding box center [496, 241] width 134 height 134
drag, startPoint x: 555, startPoint y: 235, endPoint x: 555, endPoint y: 243, distance: 7.8
click at [555, 243] on div at bounding box center [496, 241] width 134 height 134
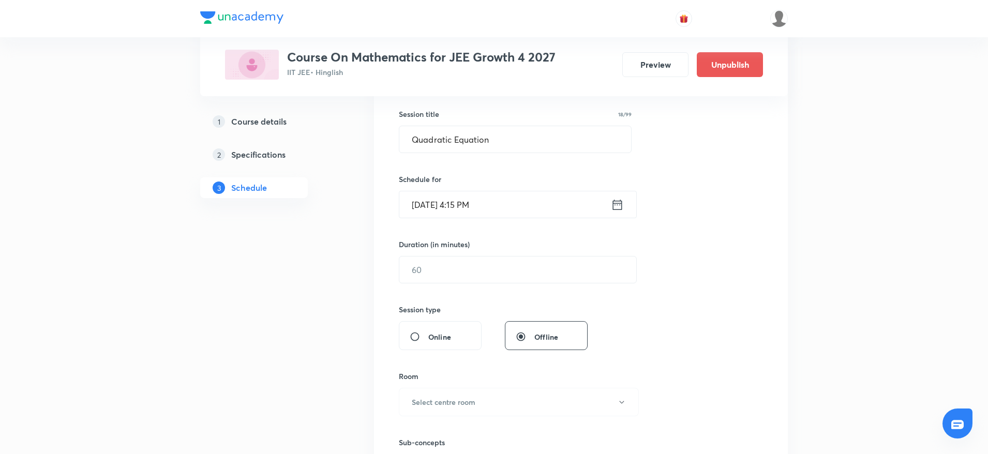
scroll to position [193, 0]
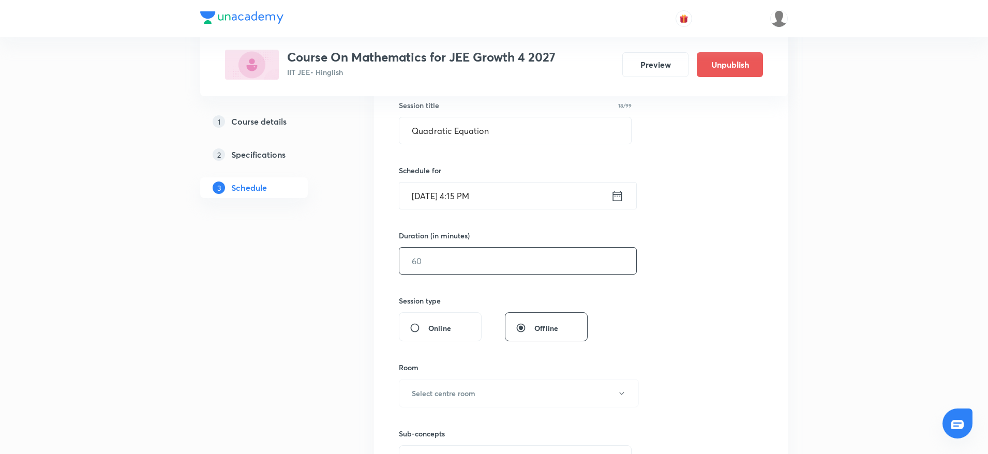
click at [495, 267] on input "text" at bounding box center [517, 261] width 237 height 26
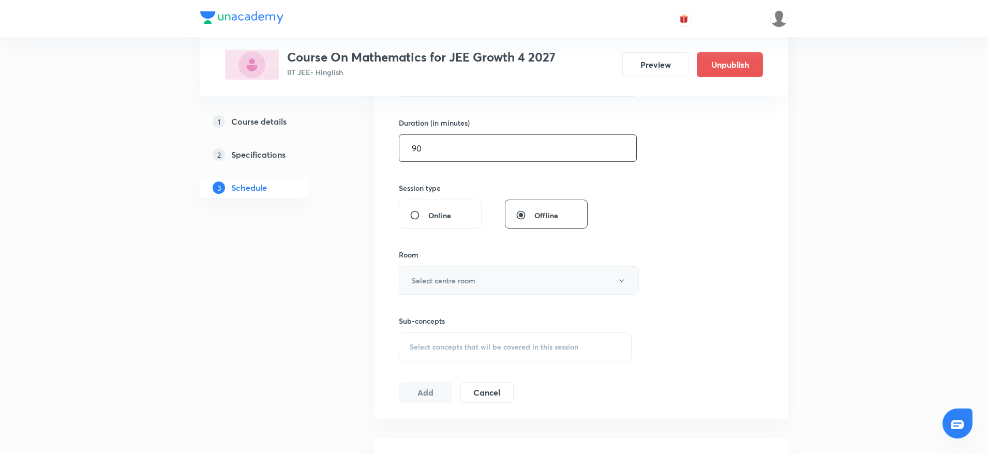
type input "90"
click at [477, 286] on button "Select centre room" at bounding box center [519, 280] width 240 height 28
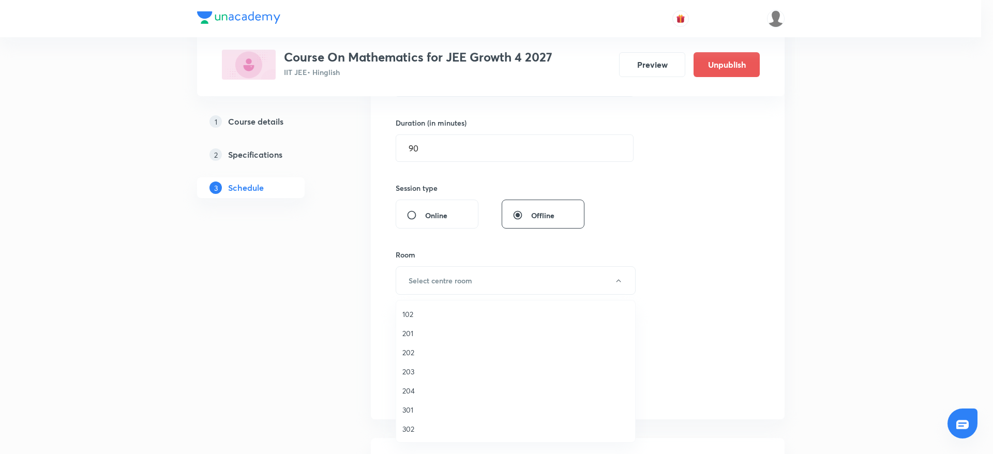
click at [406, 426] on span "302" at bounding box center [515, 428] width 226 height 11
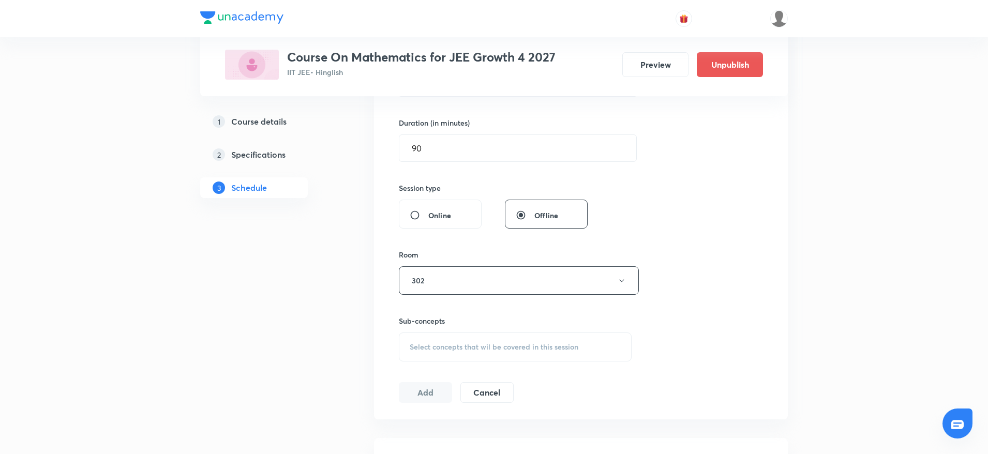
click at [445, 355] on div "Select concepts that wil be covered in this session" at bounding box center [515, 346] width 233 height 29
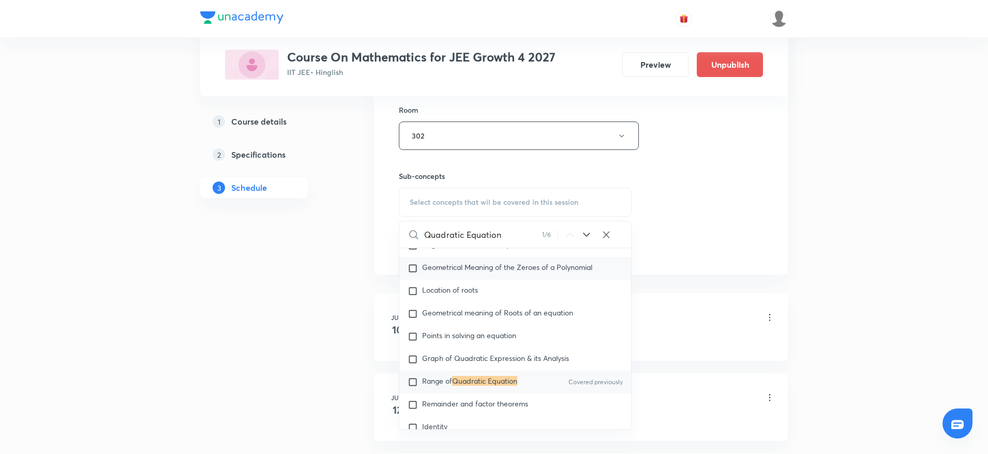
scroll to position [130, 0]
type input "Quadratic Equation"
click at [462, 386] on p "Range of Quadratic Equation" at bounding box center [469, 381] width 95 height 10
checkbox input "true"
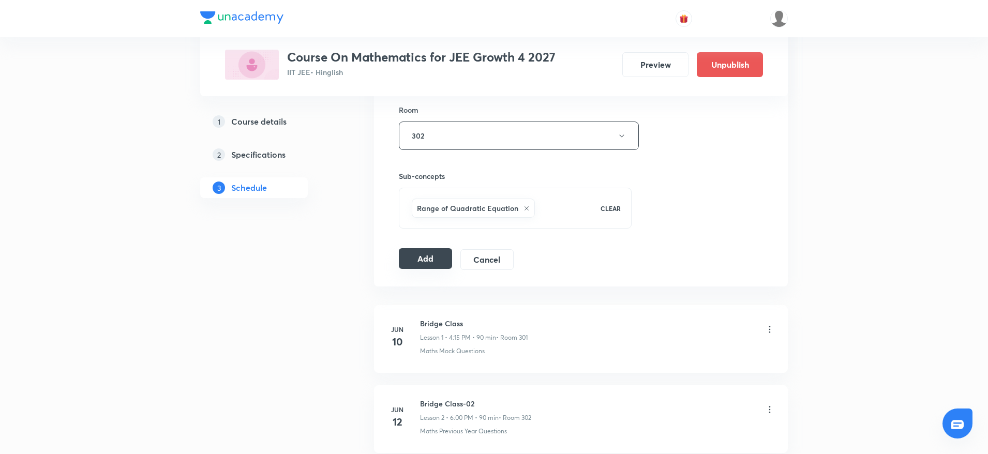
click at [422, 263] on button "Add" at bounding box center [425, 258] width 53 height 21
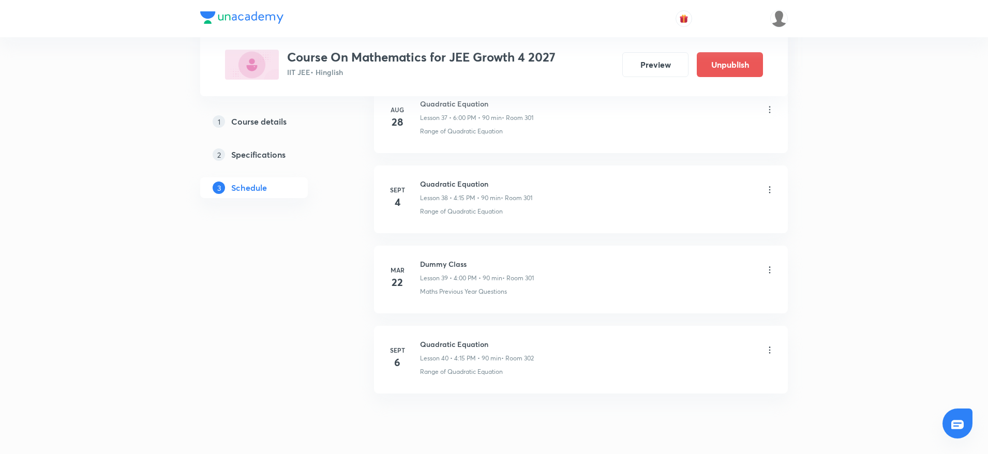
scroll to position [3105, 0]
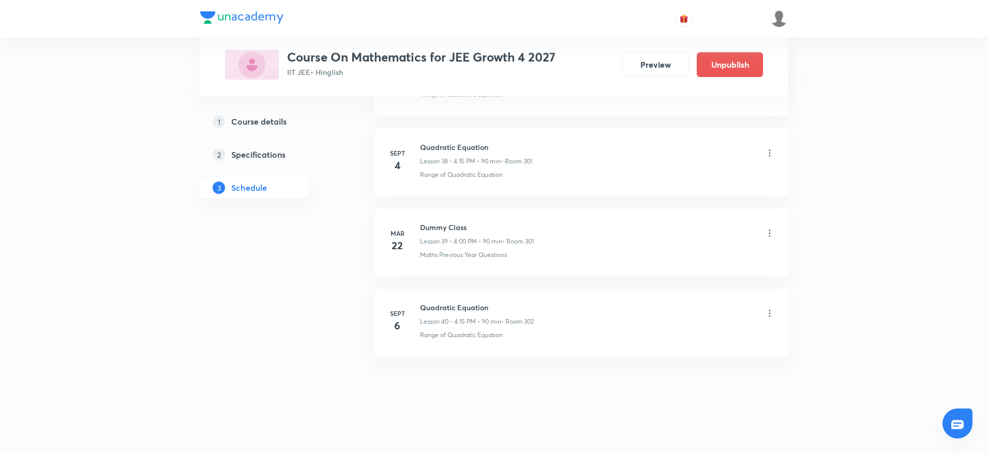
drag, startPoint x: 421, startPoint y: 225, endPoint x: 495, endPoint y: 217, distance: 74.4
click at [495, 217] on li "[DATE] Chemical Bonding Lesson 40 • 6:00 PM • 90 min • Room 204 Hydrogen Bonding" at bounding box center [581, 243] width 414 height 68
copy h6 "Chemical Bonding"
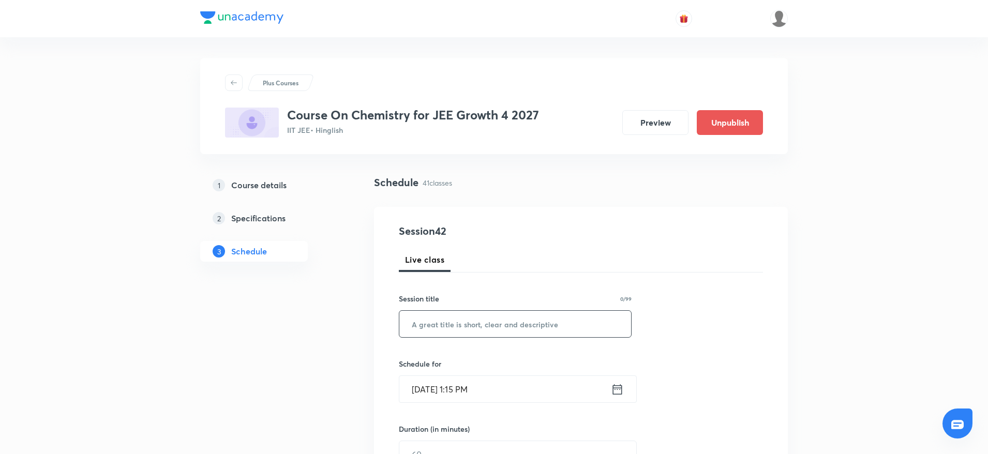
click at [494, 320] on input "text" at bounding box center [515, 324] width 232 height 26
paste input "Chemical Bonding"
type input "Chemical Bonding"
click at [467, 383] on input "Sept 6, 2025, 1:15 PM" at bounding box center [504, 389] width 211 height 26
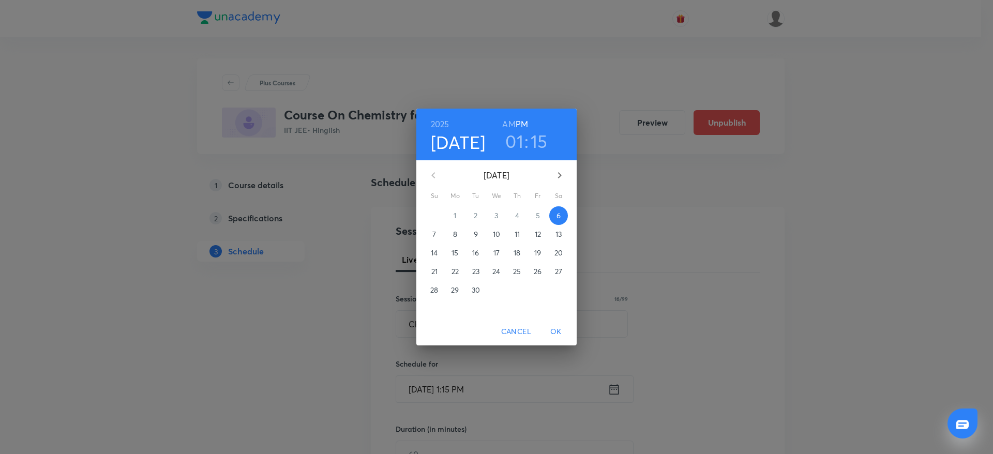
click at [516, 133] on h3 "01" at bounding box center [514, 141] width 18 height 22
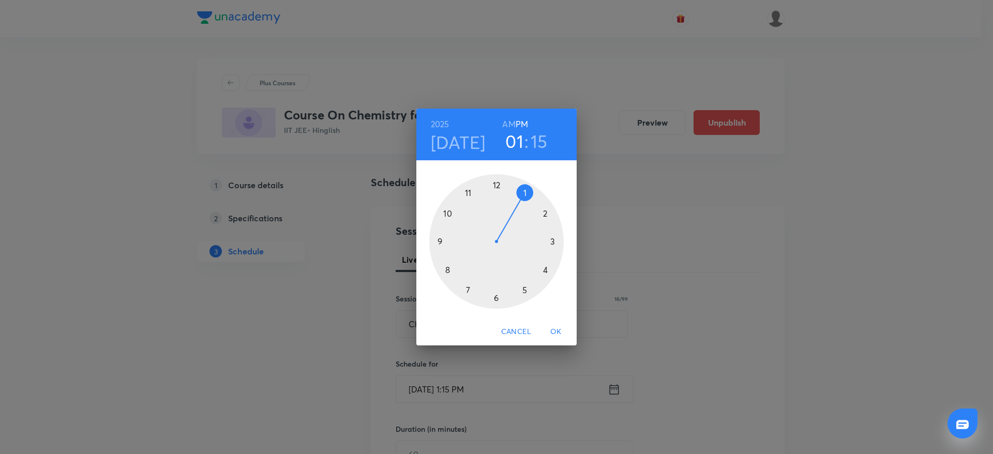
click at [495, 300] on div at bounding box center [496, 241] width 134 height 134
click at [494, 179] on div at bounding box center [496, 241] width 134 height 134
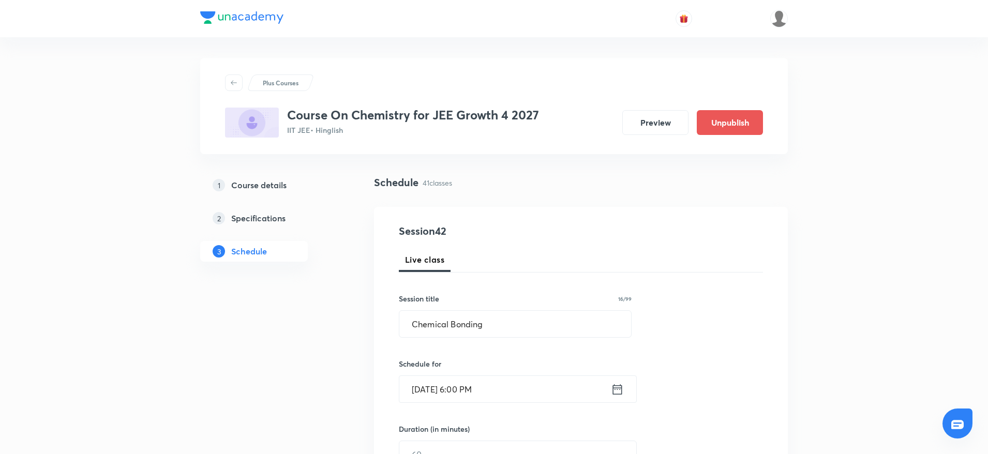
scroll to position [141, 0]
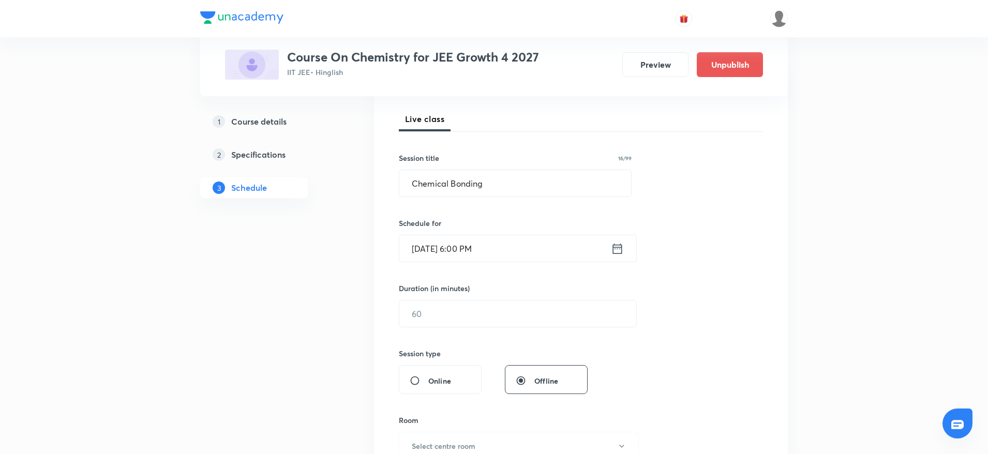
click at [500, 329] on div "Session 42 Live class Session title 16/99 Chemical Bonding ​ Schedule for Sept …" at bounding box center [581, 326] width 364 height 486
click at [495, 324] on input "text" at bounding box center [517, 313] width 237 height 26
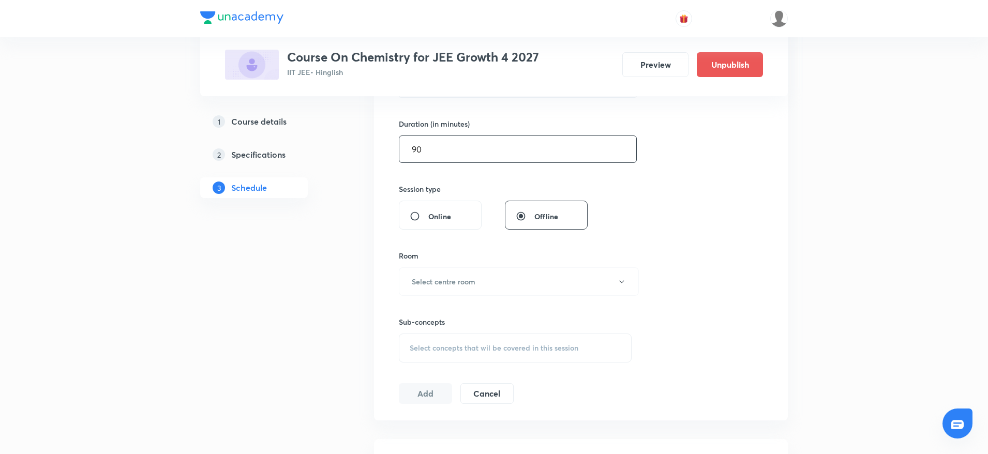
scroll to position [314, 0]
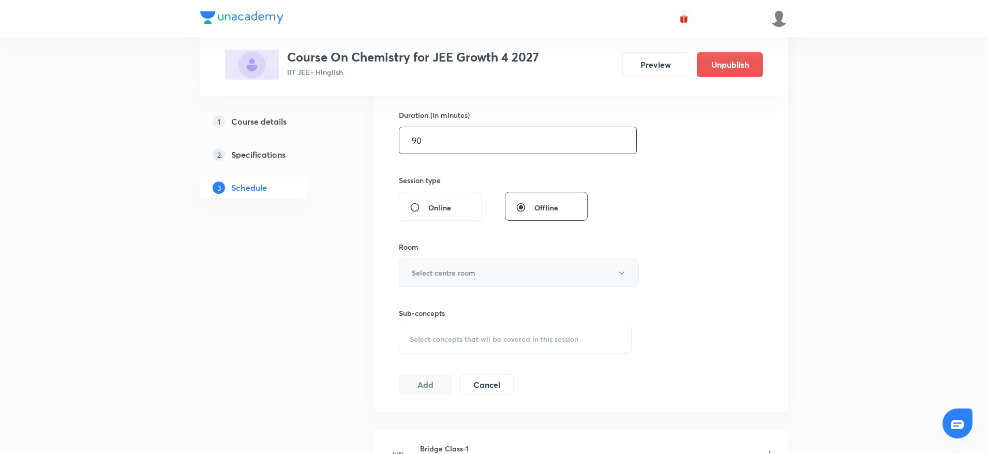
type input "90"
click at [478, 272] on button "Select centre room" at bounding box center [519, 273] width 240 height 28
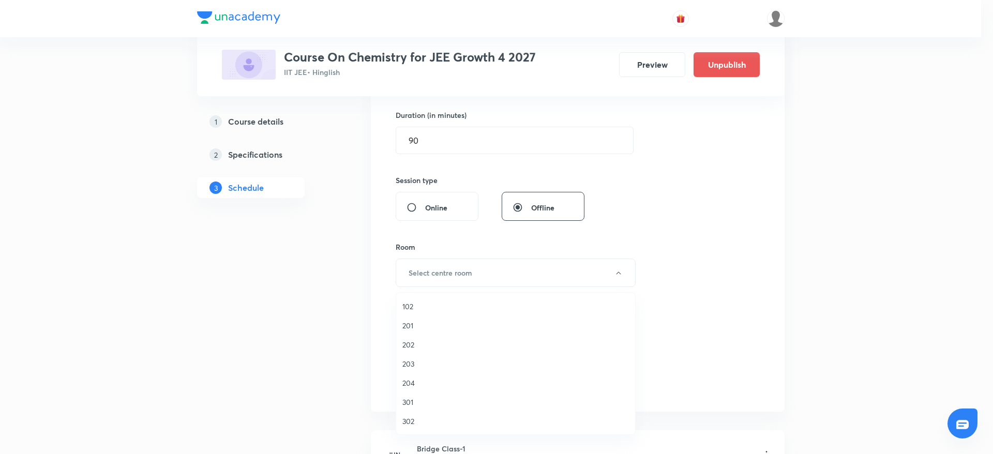
click at [408, 426] on span "302" at bounding box center [515, 421] width 226 height 11
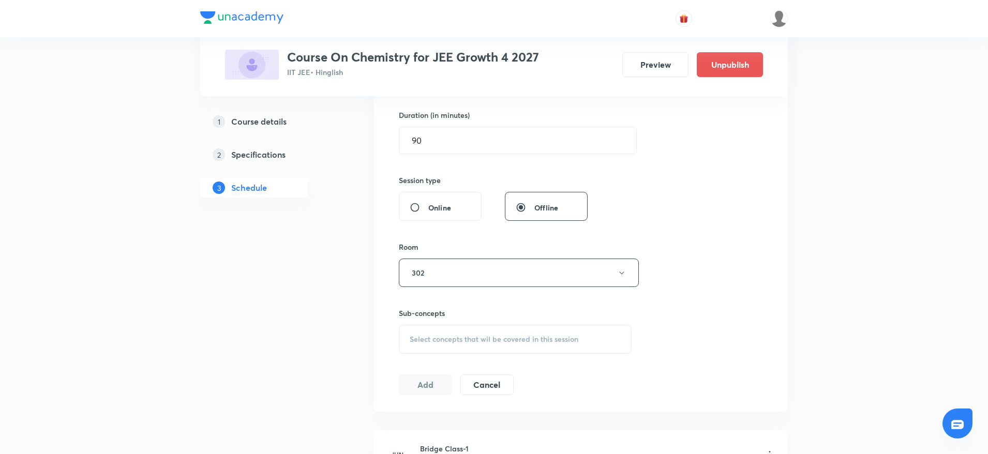
click at [448, 344] on div "Select concepts that wil be covered in this session" at bounding box center [515, 339] width 233 height 29
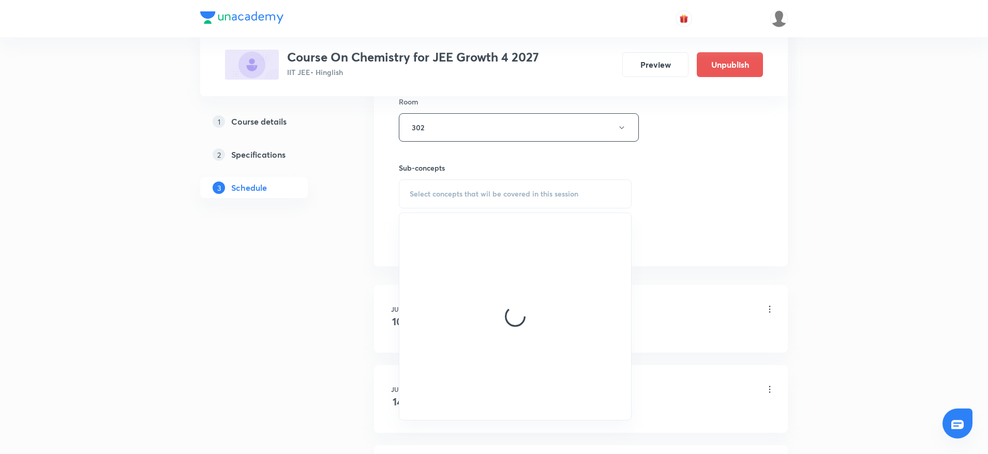
scroll to position [469, 0]
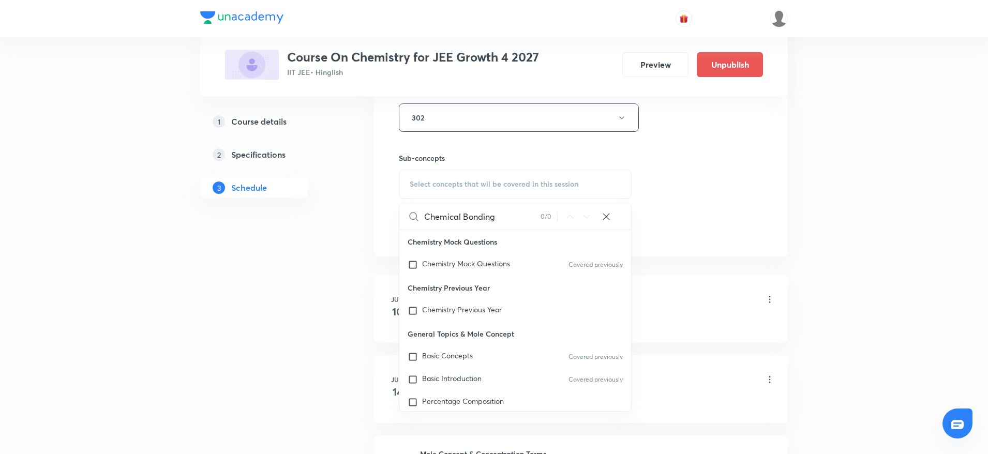
click at [452, 218] on input "Chemical Bonding" at bounding box center [482, 216] width 116 height 26
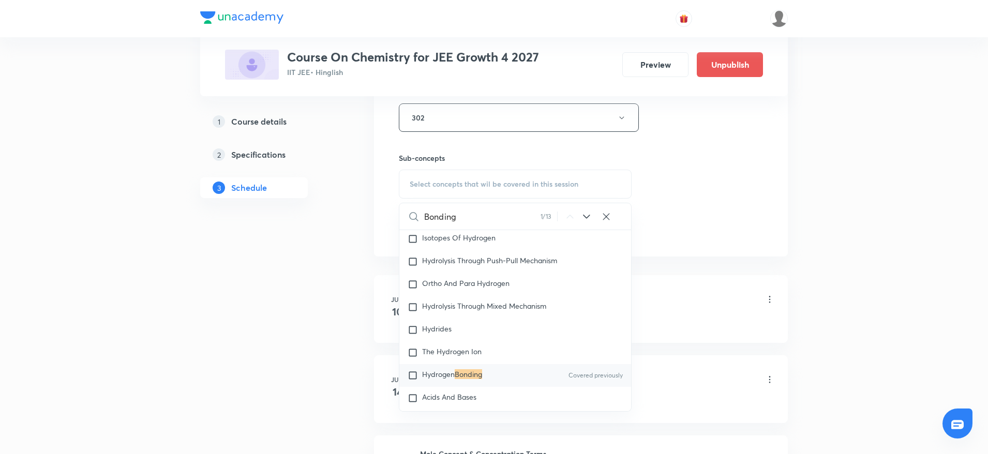
scroll to position [9904, 0]
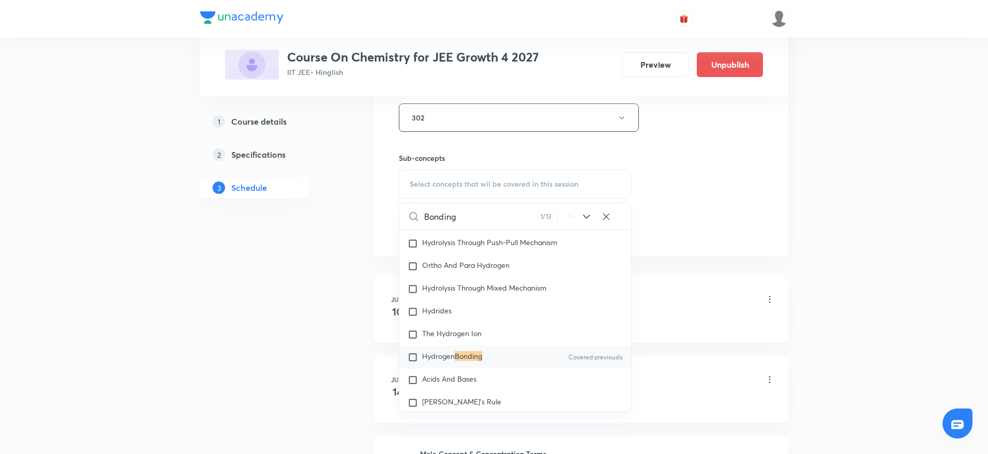
type input "Bonding"
click at [437, 356] on div "Hydrogen Bonding Covered previously" at bounding box center [515, 357] width 232 height 23
checkbox input "true"
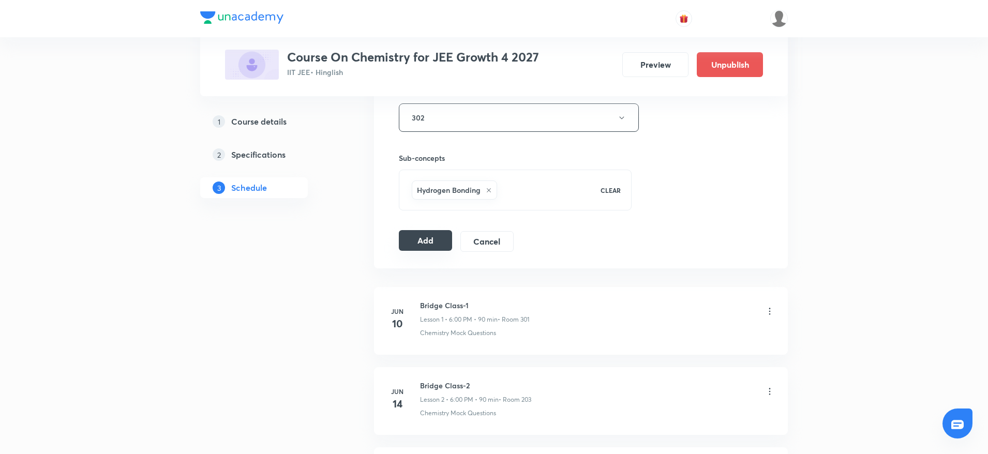
click at [431, 236] on button "Add" at bounding box center [425, 240] width 53 height 21
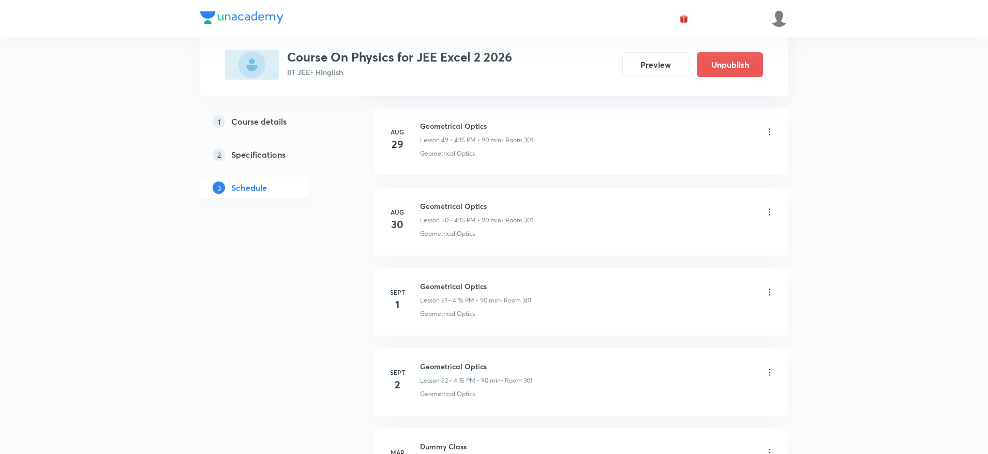
scroll to position [4622, 0]
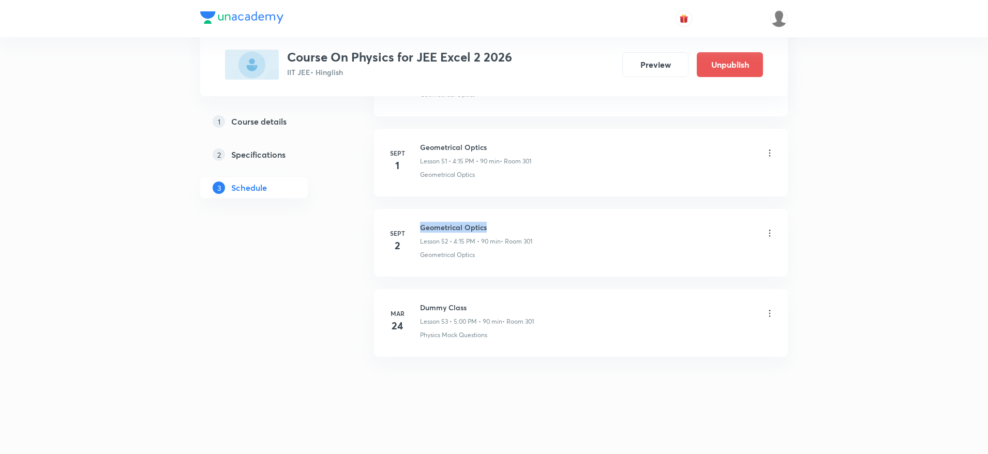
drag, startPoint x: 422, startPoint y: 221, endPoint x: 490, endPoint y: 214, distance: 67.7
click at [490, 214] on li "[DATE] Geometrical Optics Lesson 52 • 4:15 PM • 90 min • Room 301 Geometrical O…" at bounding box center [581, 243] width 414 height 68
copy h6 "Geometrical Optics"
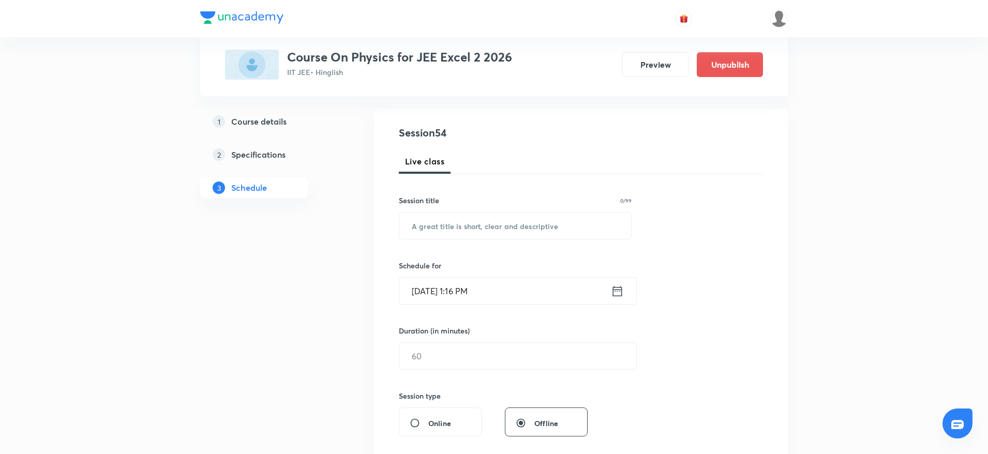
scroll to position [70, 0]
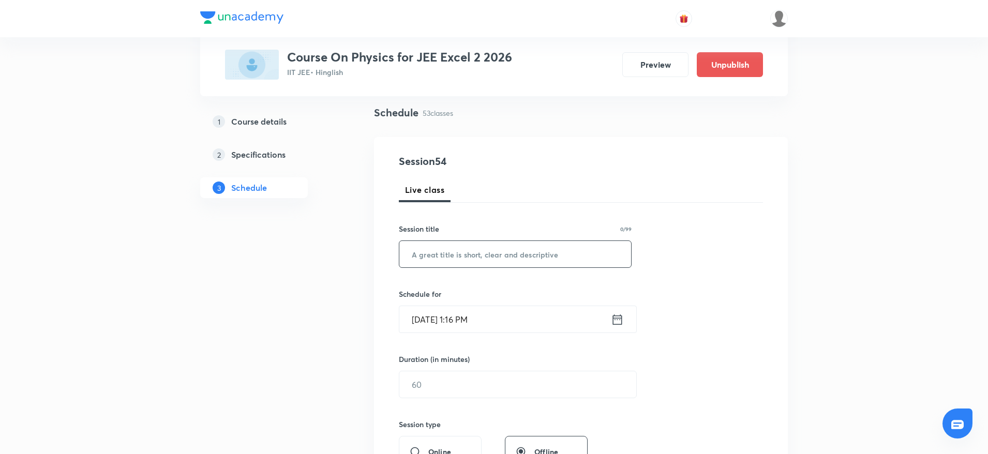
click at [515, 260] on input "text" at bounding box center [515, 254] width 232 height 26
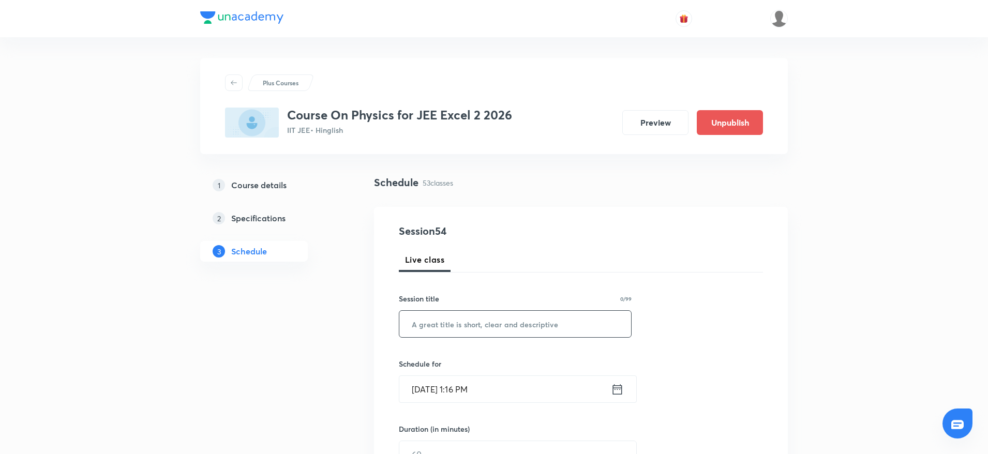
scroll to position [4622, 0]
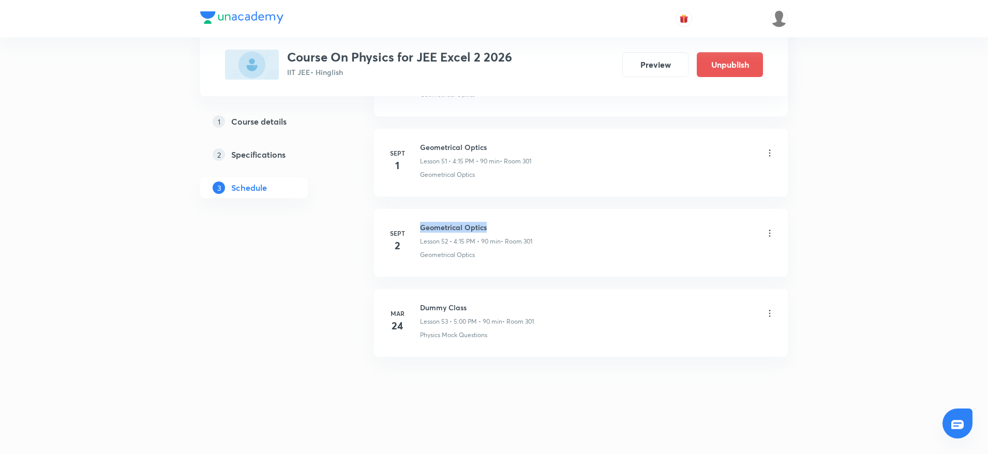
drag, startPoint x: 415, startPoint y: 221, endPoint x: 523, endPoint y: 221, distance: 108.1
click at [523, 222] on div "[DATE] Geometrical Optics Lesson 52 • 4:15 PM • 90 min • Room 301 Geometrical O…" at bounding box center [581, 241] width 388 height 38
copy h6 "Geometrical Optics"
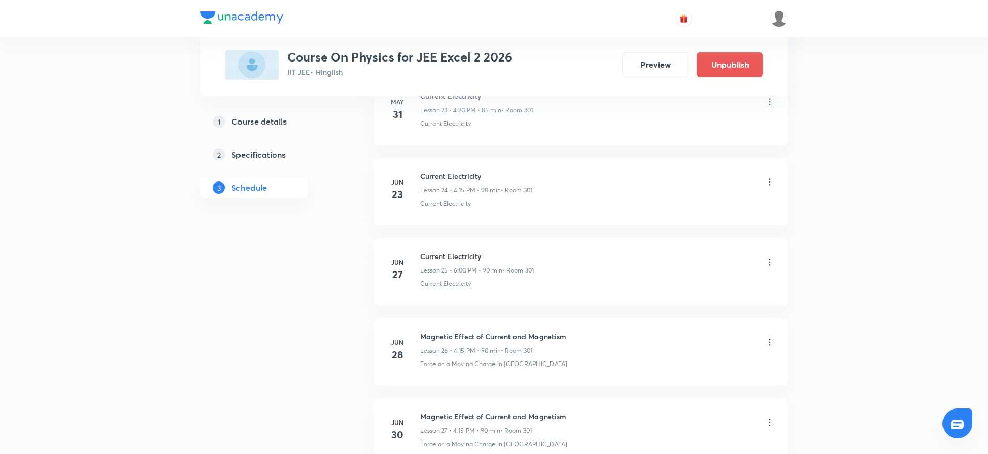
scroll to position [0, 0]
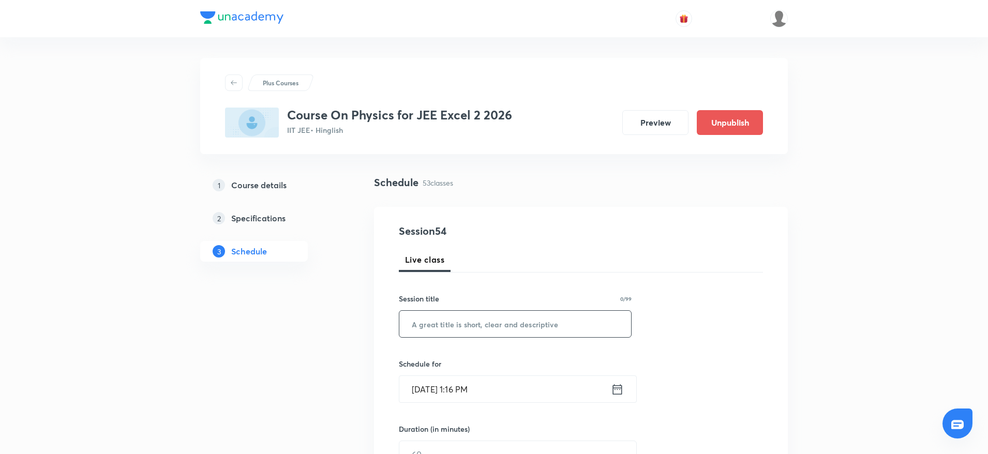
click at [437, 322] on input "text" at bounding box center [515, 324] width 232 height 26
paste input "Geometrical Optics"
type input "Geometrical Optics"
click at [463, 385] on input "[DATE] 1:16 PM" at bounding box center [504, 389] width 211 height 26
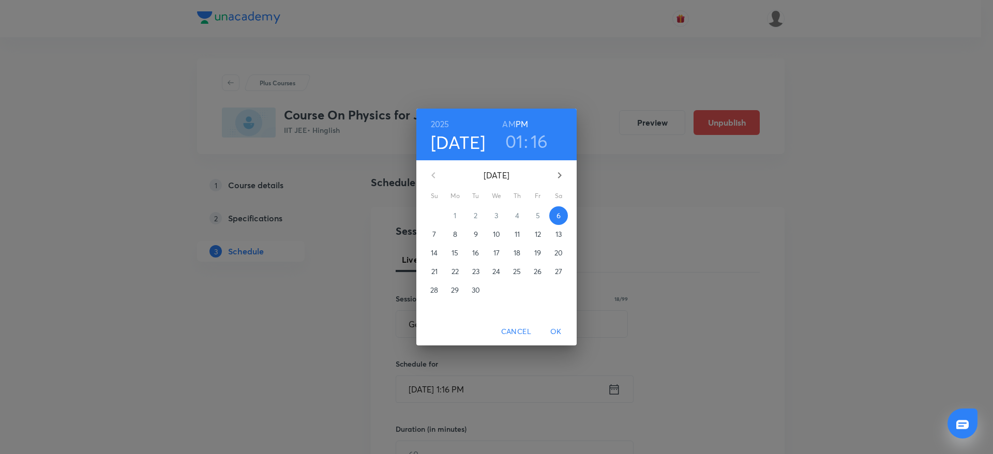
click at [513, 141] on h3 "01" at bounding box center [514, 141] width 18 height 22
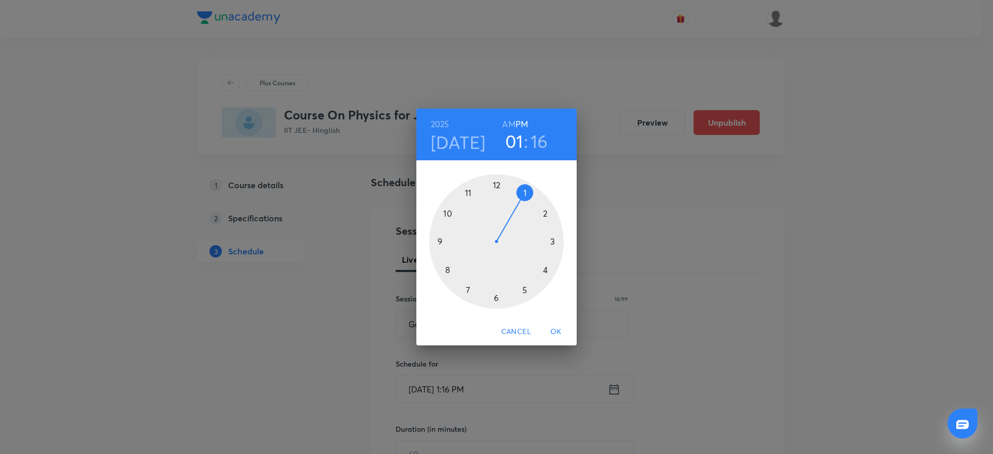
click at [548, 269] on div at bounding box center [496, 241] width 134 height 134
click at [553, 243] on div at bounding box center [496, 241] width 134 height 134
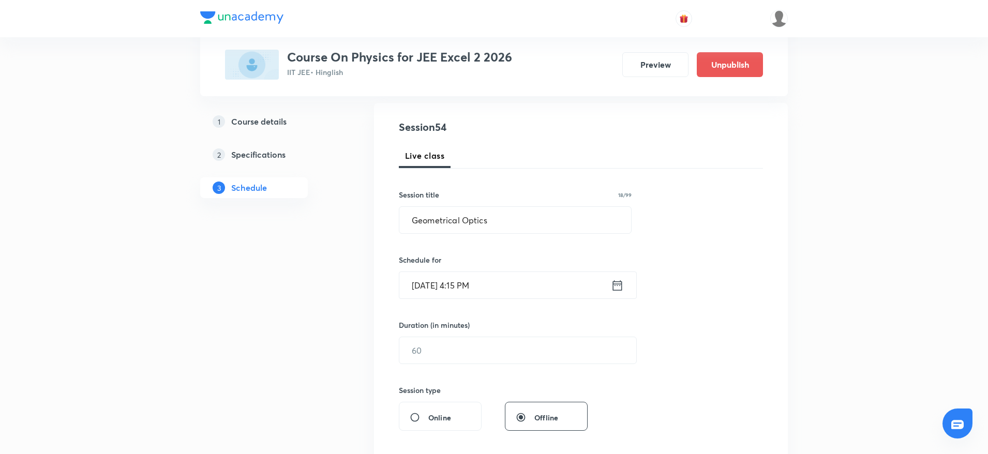
scroll to position [116, 0]
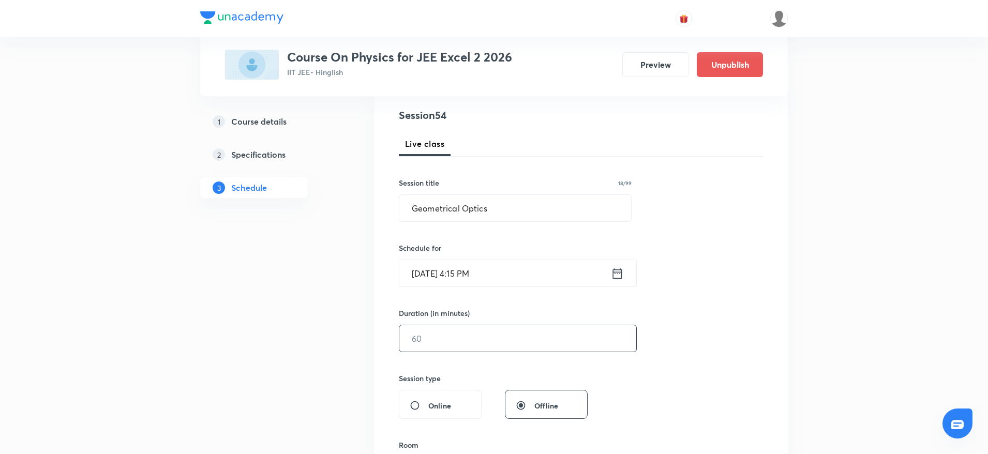
click at [436, 327] on input "text" at bounding box center [517, 338] width 237 height 26
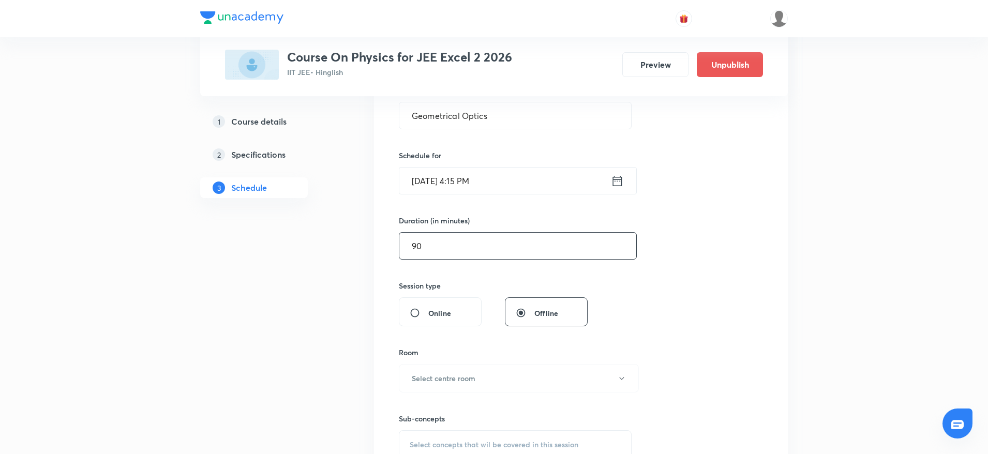
type input "90"
